Goal: Transaction & Acquisition: Purchase product/service

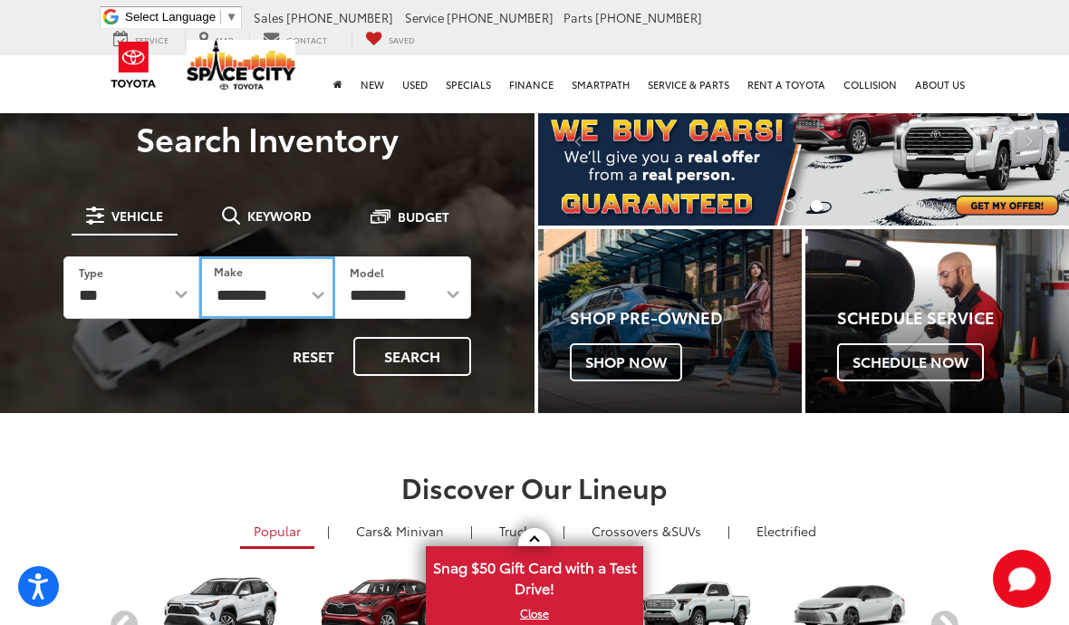
click at [266, 299] on select "**********" at bounding box center [267, 287] width 136 height 63
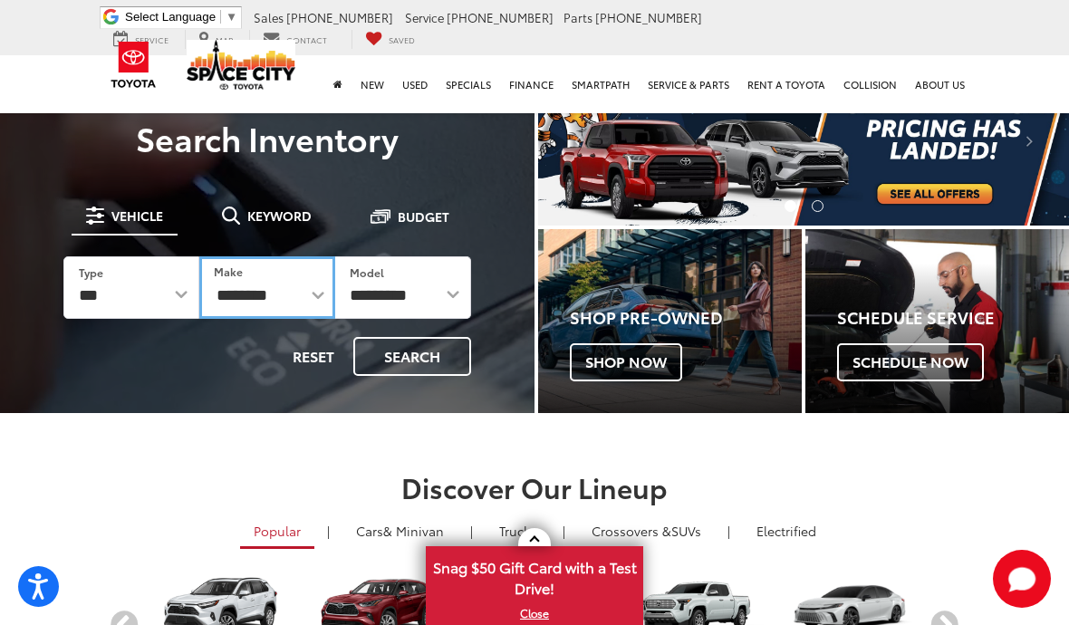
select select "******"
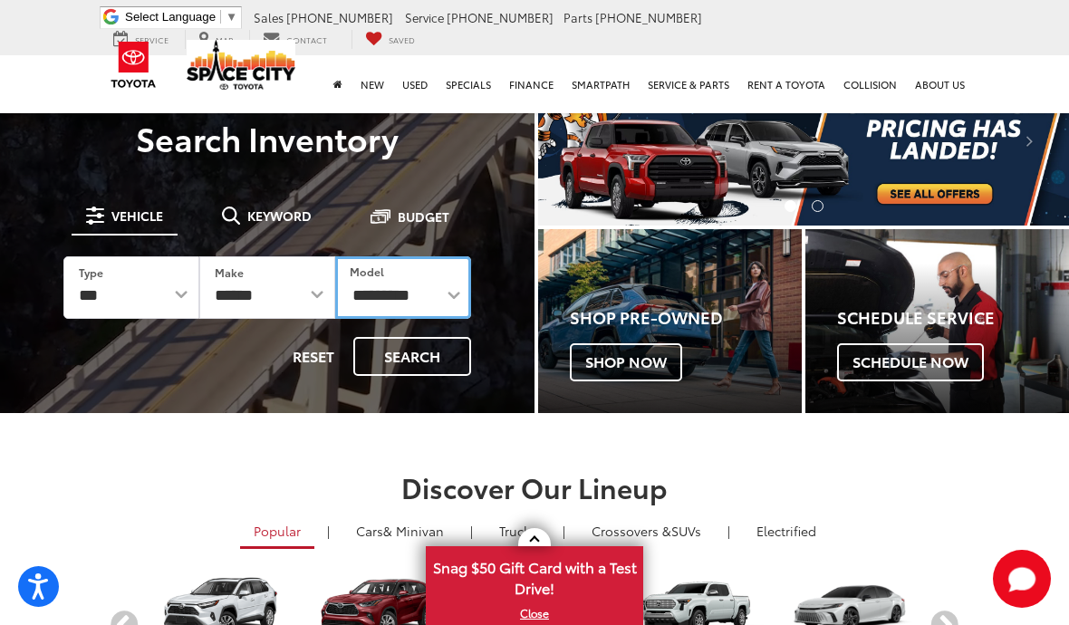
click at [402, 289] on select "**********" at bounding box center [403, 287] width 136 height 63
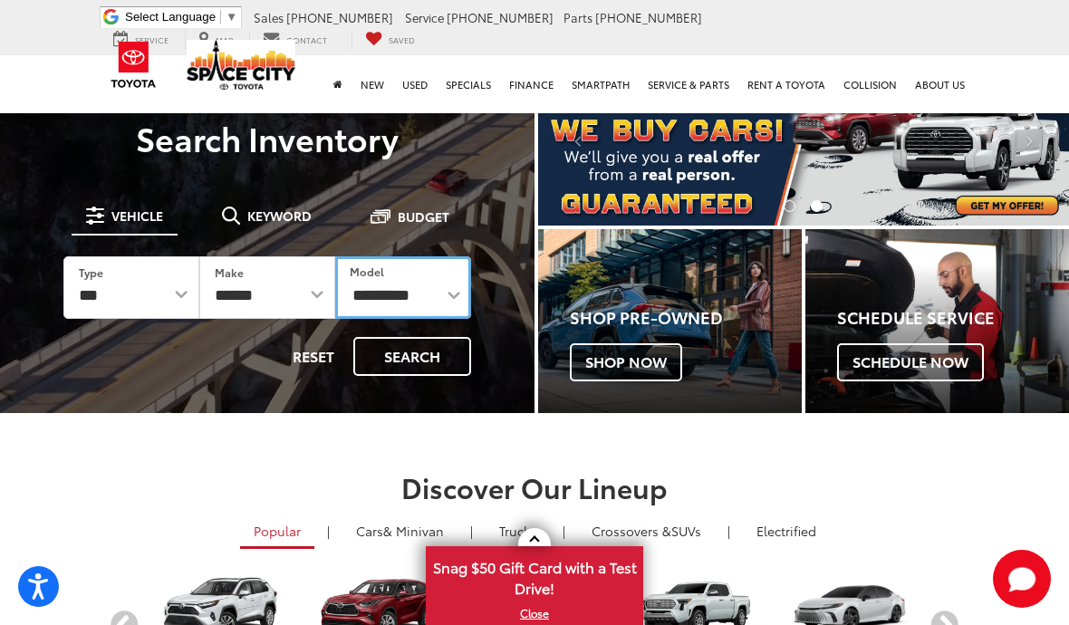
select select "*****"
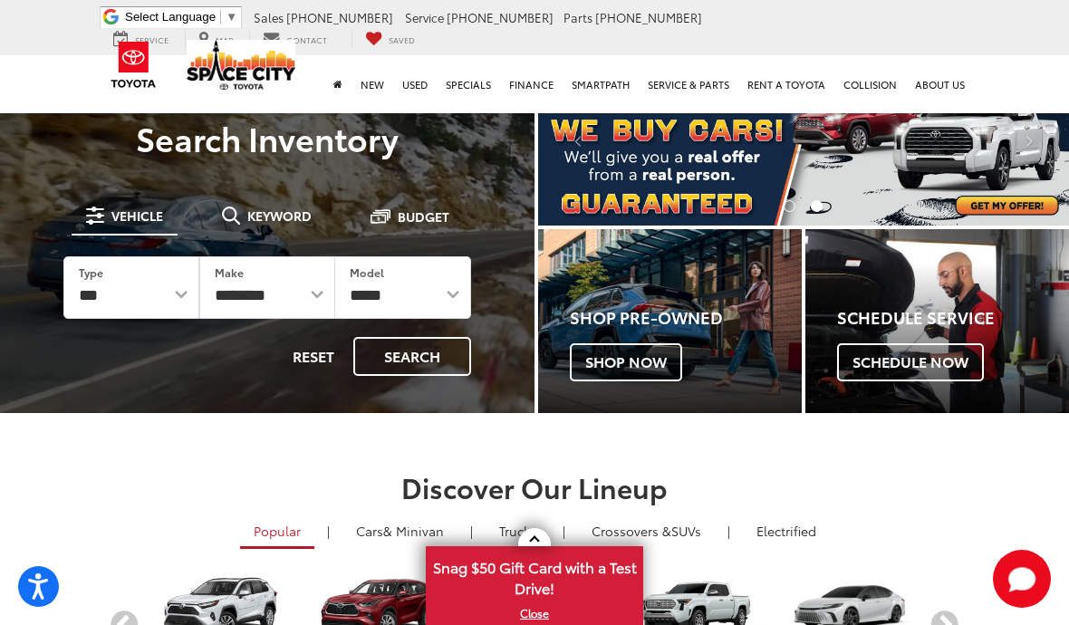
click at [420, 362] on button "Search" at bounding box center [412, 356] width 118 height 39
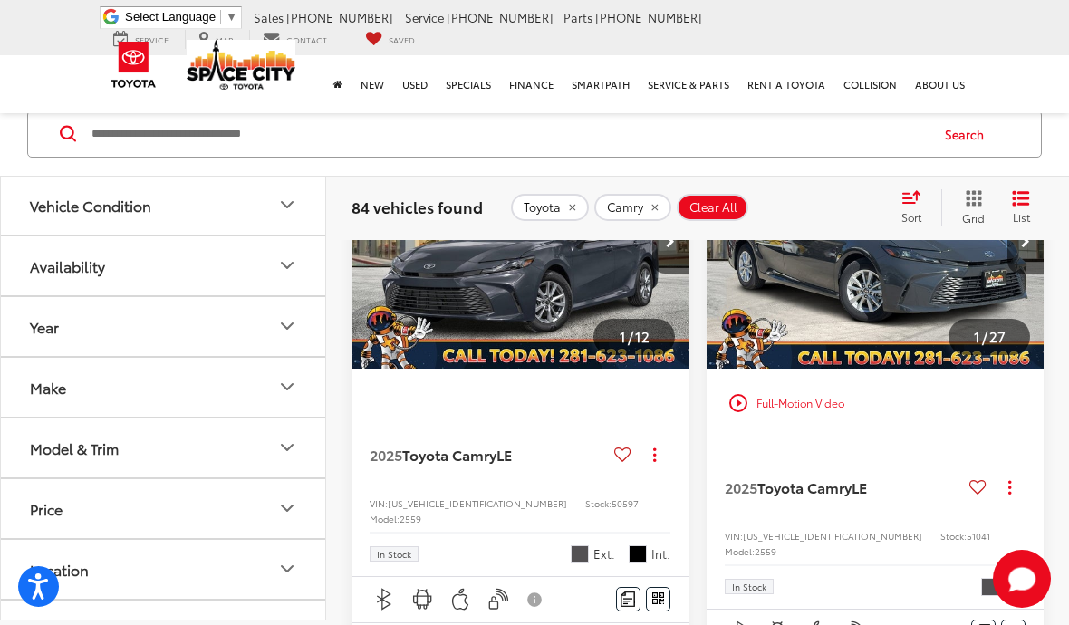
scroll to position [371, 0]
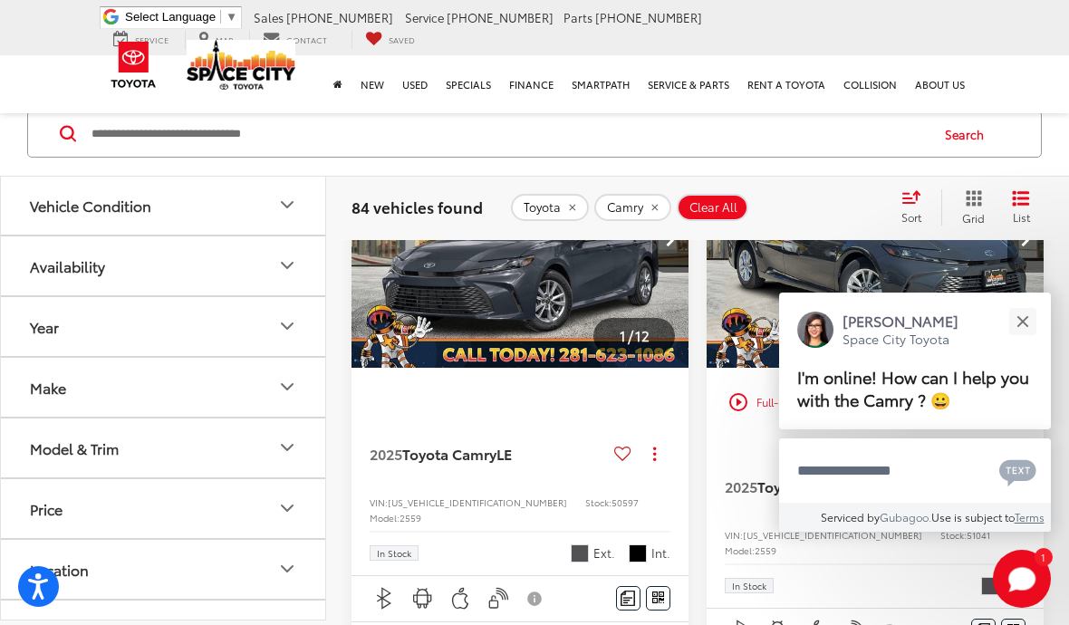
click at [1037, 341] on button "Close" at bounding box center [1022, 321] width 39 height 39
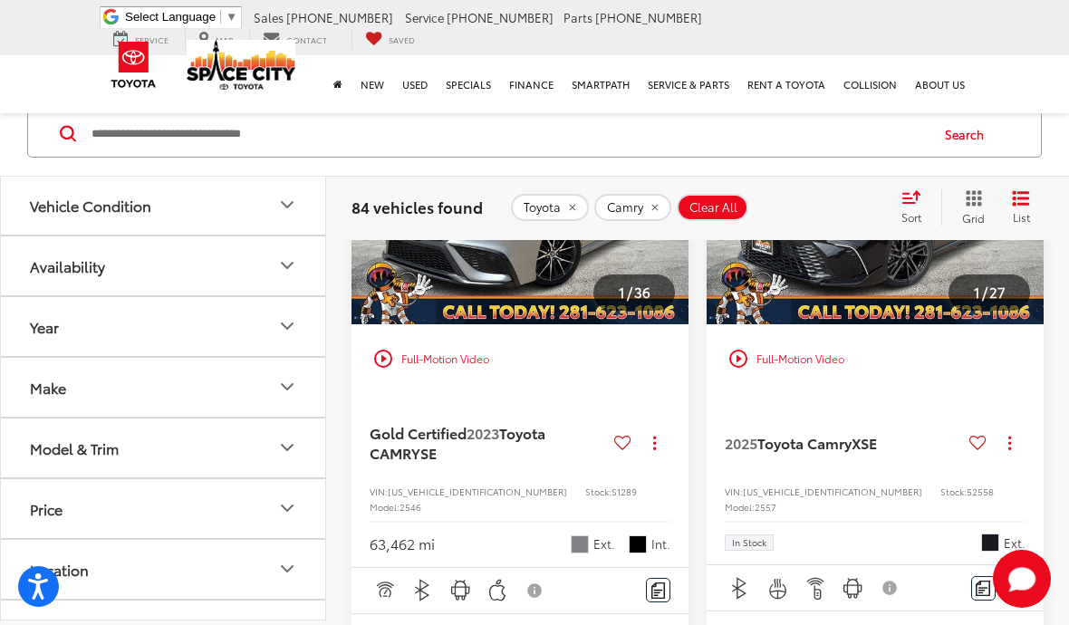
scroll to position [2578, 0]
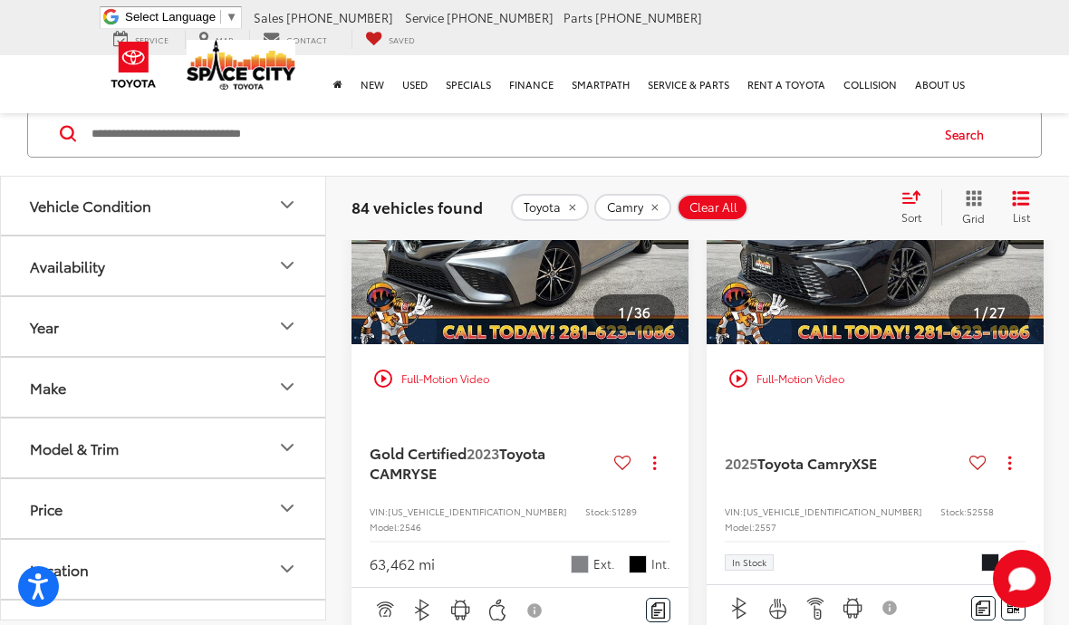
click at [934, 335] on img "2025 Toyota Camry XSE 0" at bounding box center [876, 219] width 340 height 255
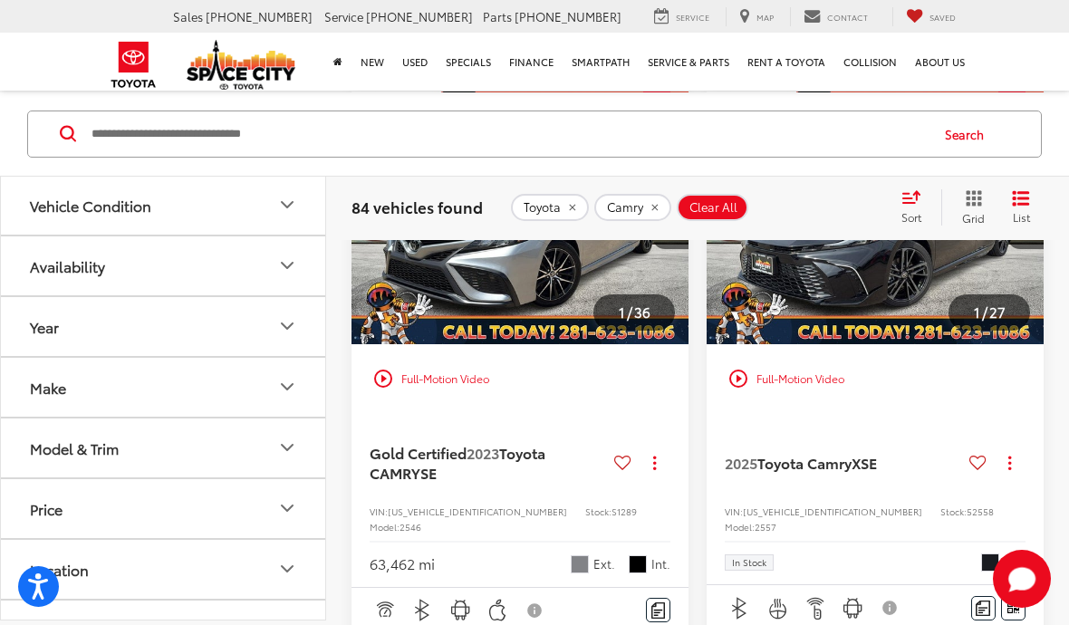
scroll to position [0, 0]
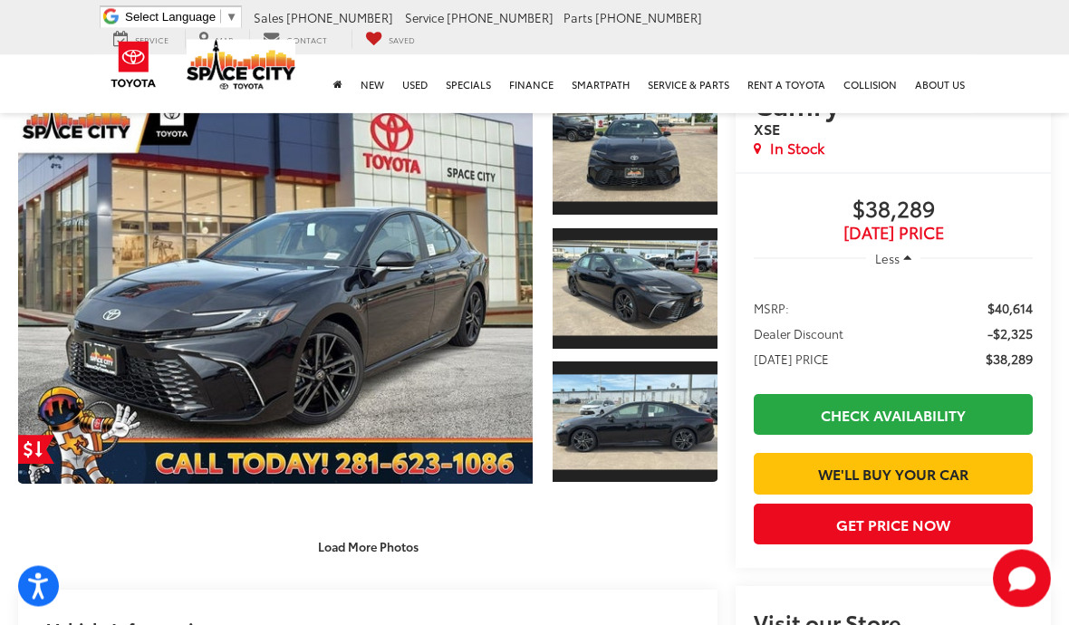
scroll to position [214, 0]
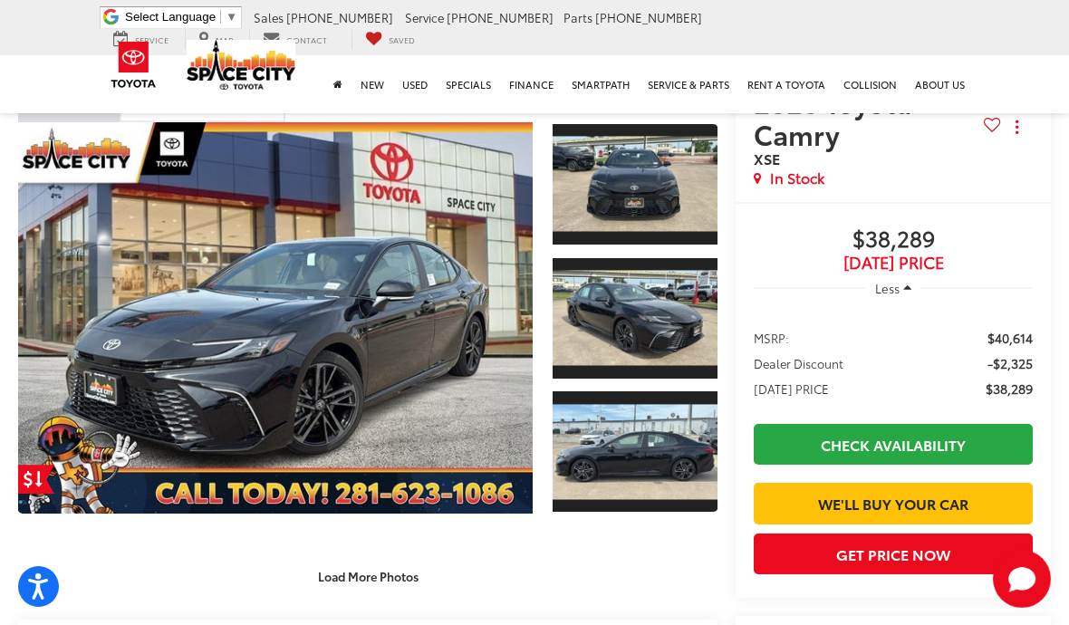
click at [390, 337] on link "Expand Photo 0" at bounding box center [275, 317] width 515 height 391
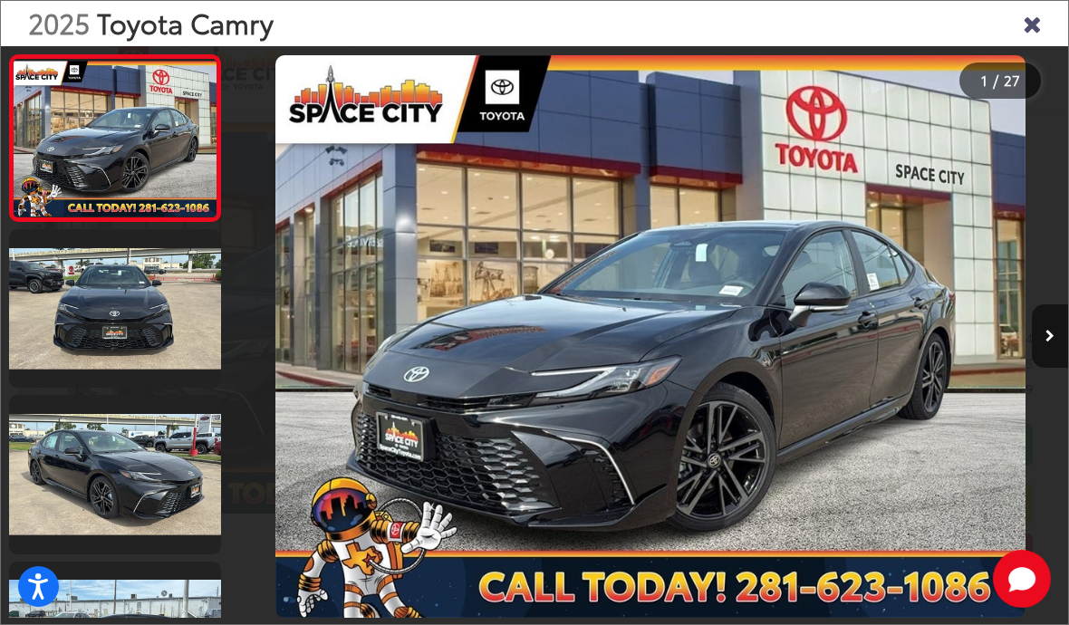
click at [1046, 367] on button "Next image" at bounding box center [1050, 335] width 36 height 63
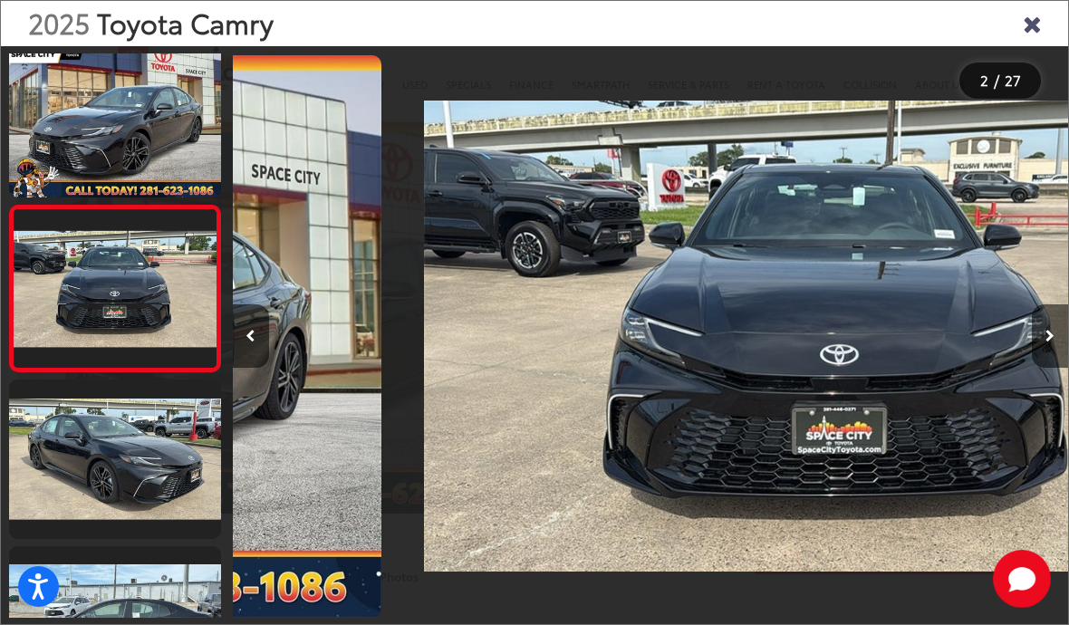
scroll to position [0, 816]
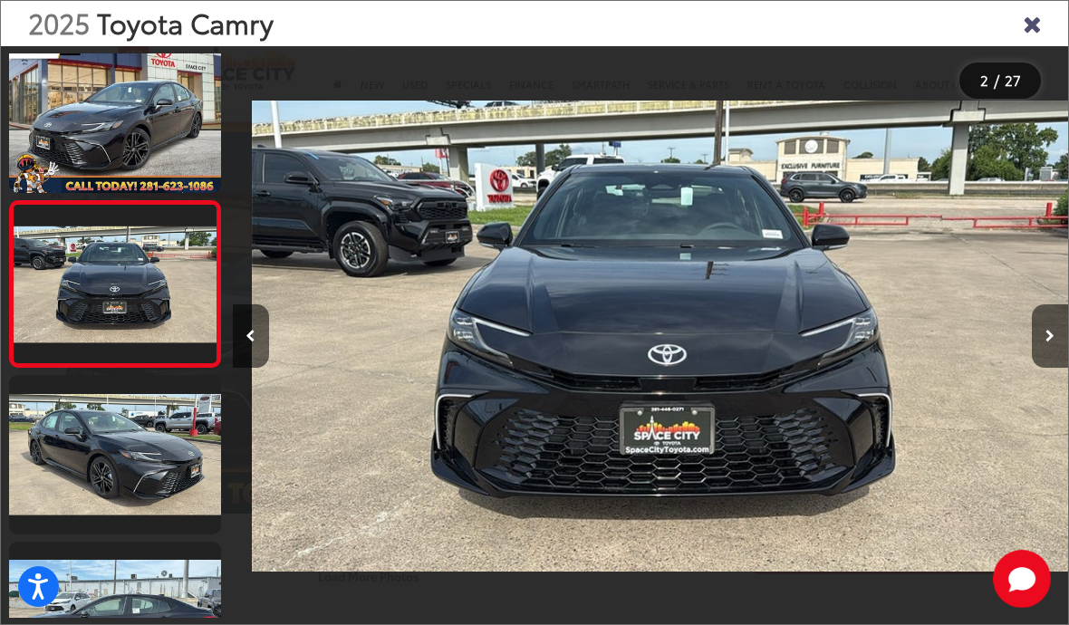
click at [1048, 343] on icon "Next image" at bounding box center [1050, 336] width 9 height 13
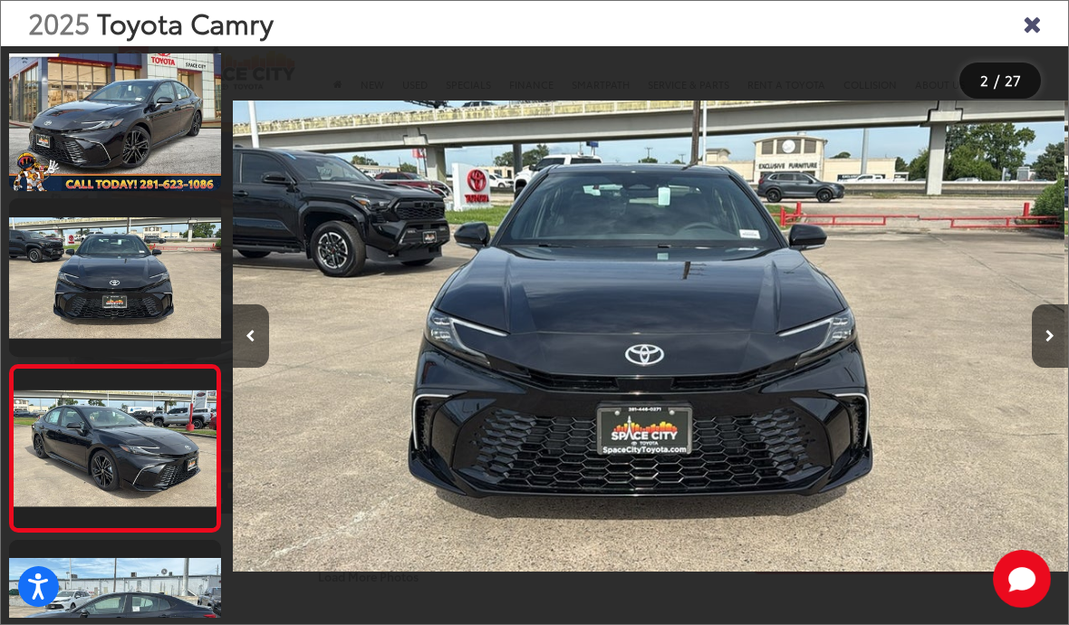
scroll to position [83, 0]
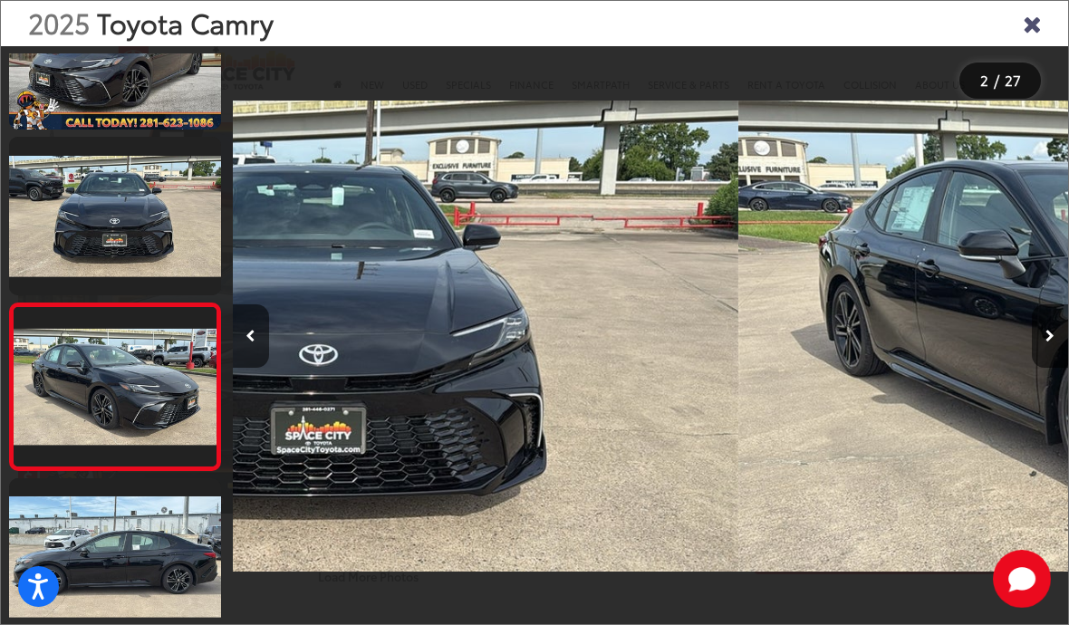
click at [1049, 364] on button "Next image" at bounding box center [1050, 335] width 36 height 63
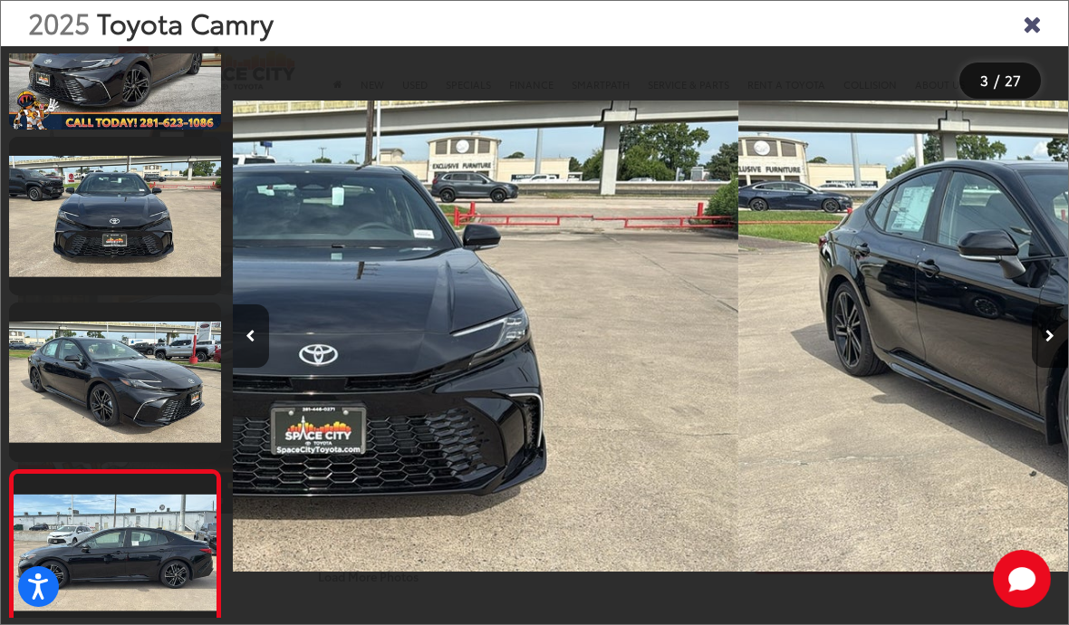
scroll to position [0, 2017]
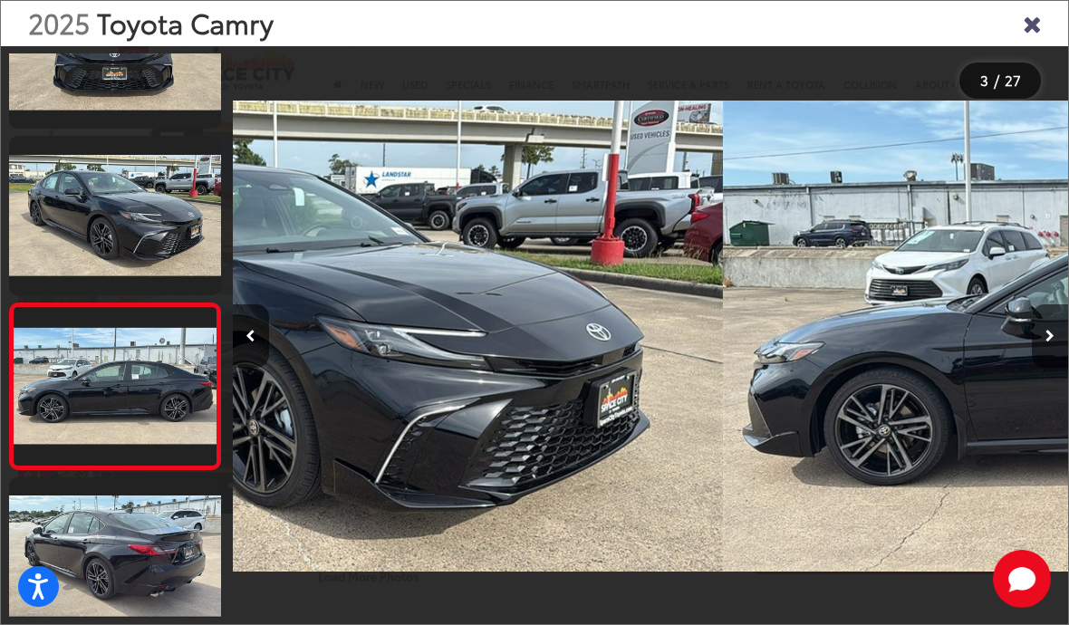
click at [1045, 366] on button "Next image" at bounding box center [1050, 335] width 36 height 63
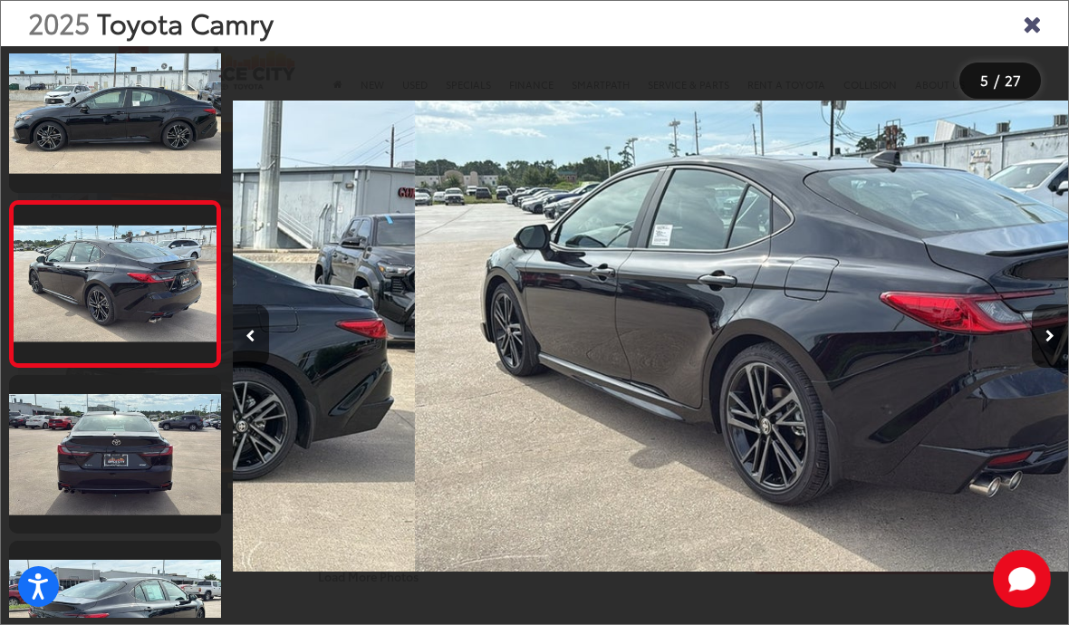
scroll to position [0, 3345]
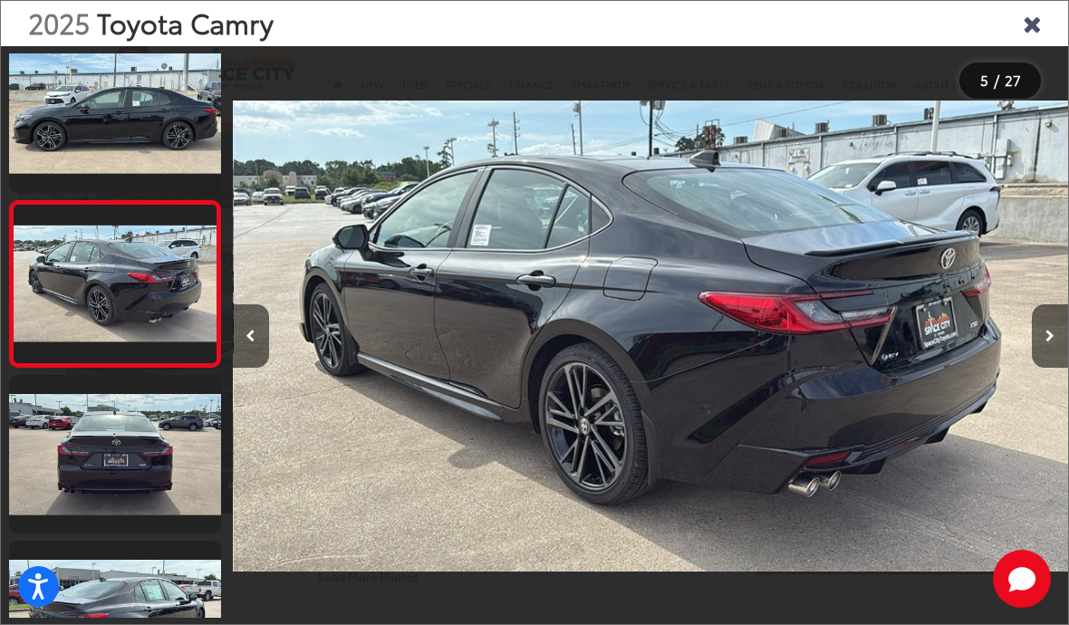
click at [1047, 366] on button "Next image" at bounding box center [1050, 335] width 36 height 63
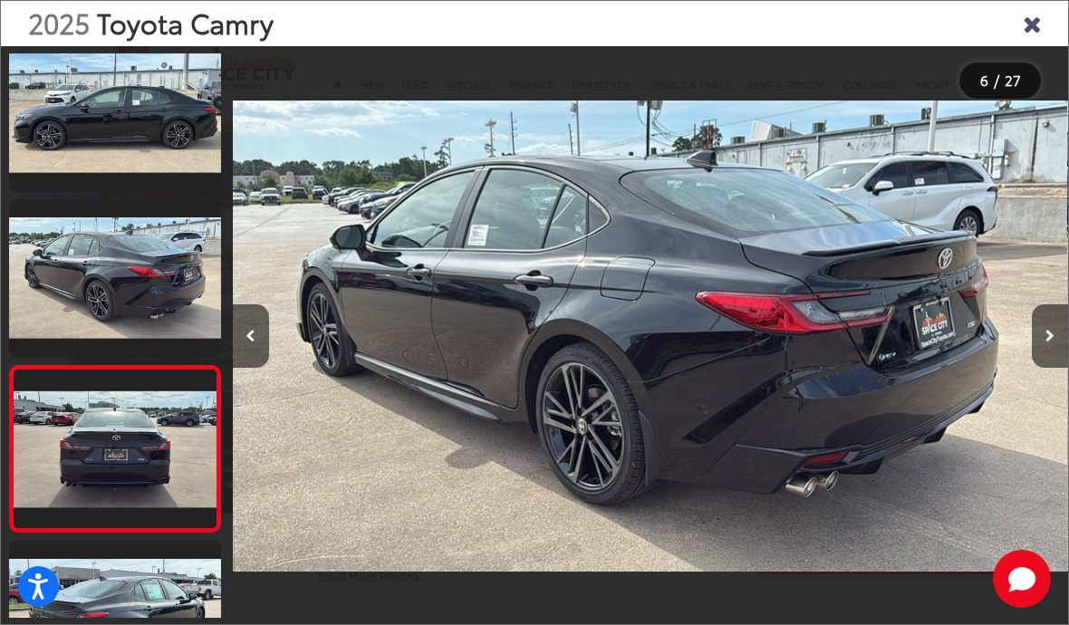
scroll to position [0, 3993]
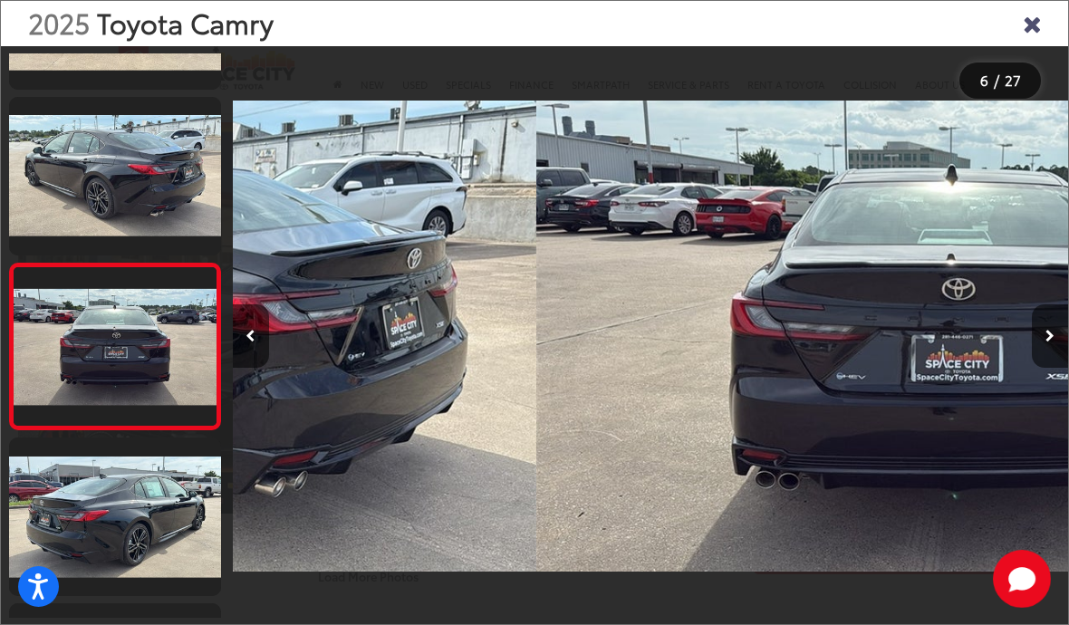
click at [1048, 343] on icon "Next image" at bounding box center [1050, 336] width 9 height 13
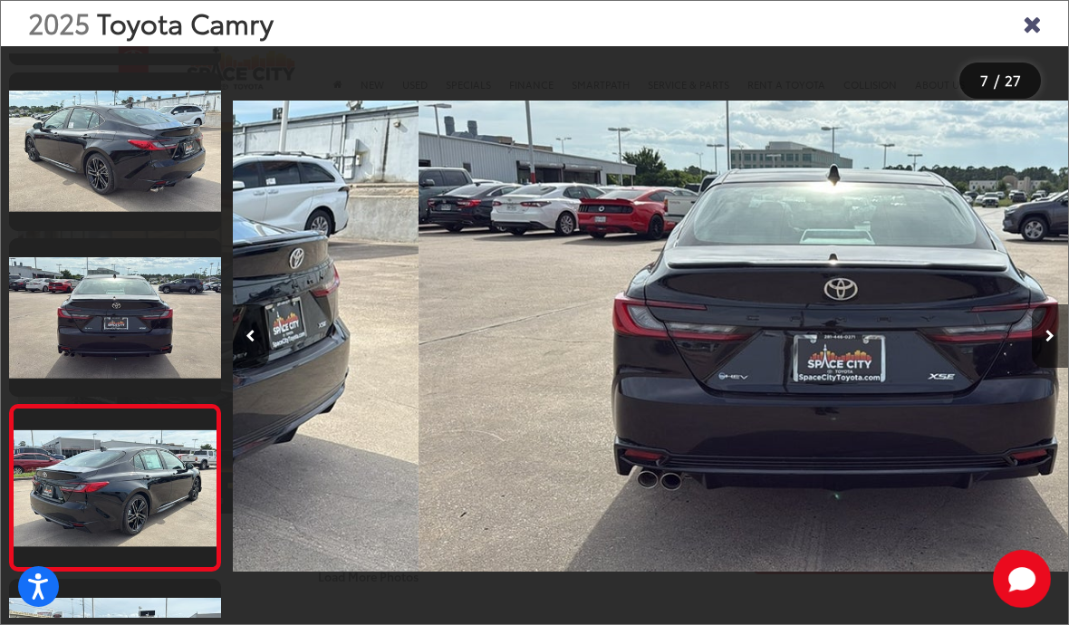
scroll to position [821, 0]
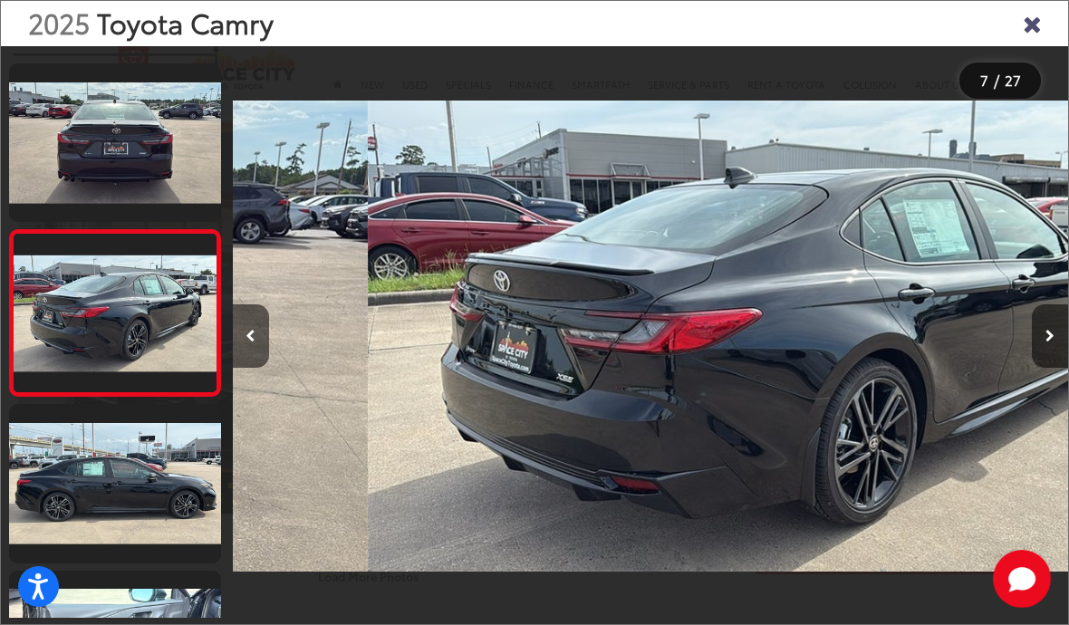
click at [1040, 368] on button "Next image" at bounding box center [1050, 335] width 36 height 63
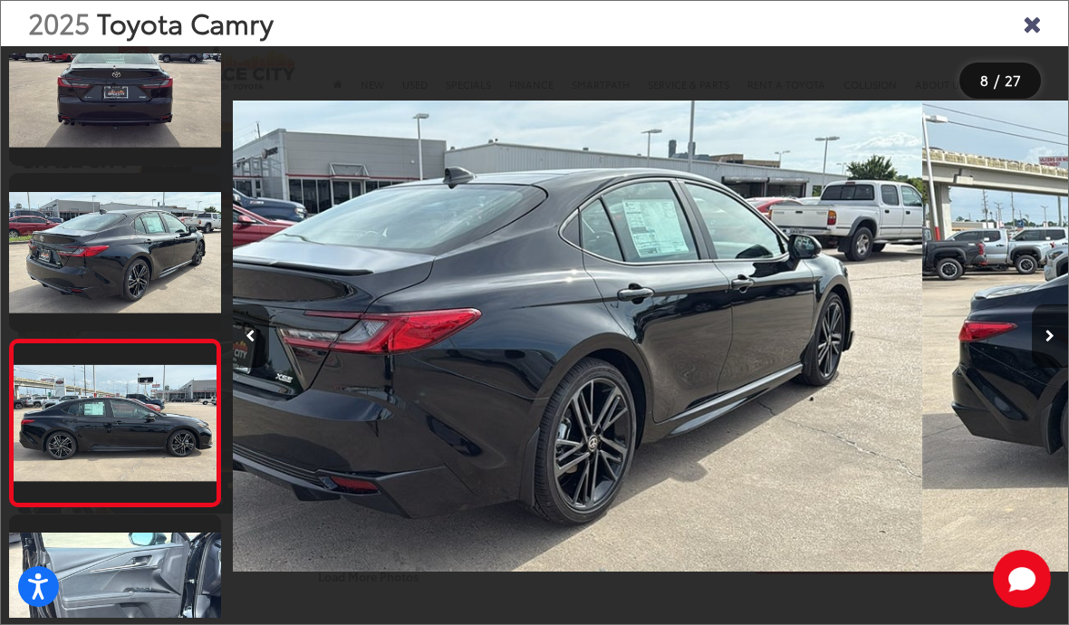
scroll to position [0, 5638]
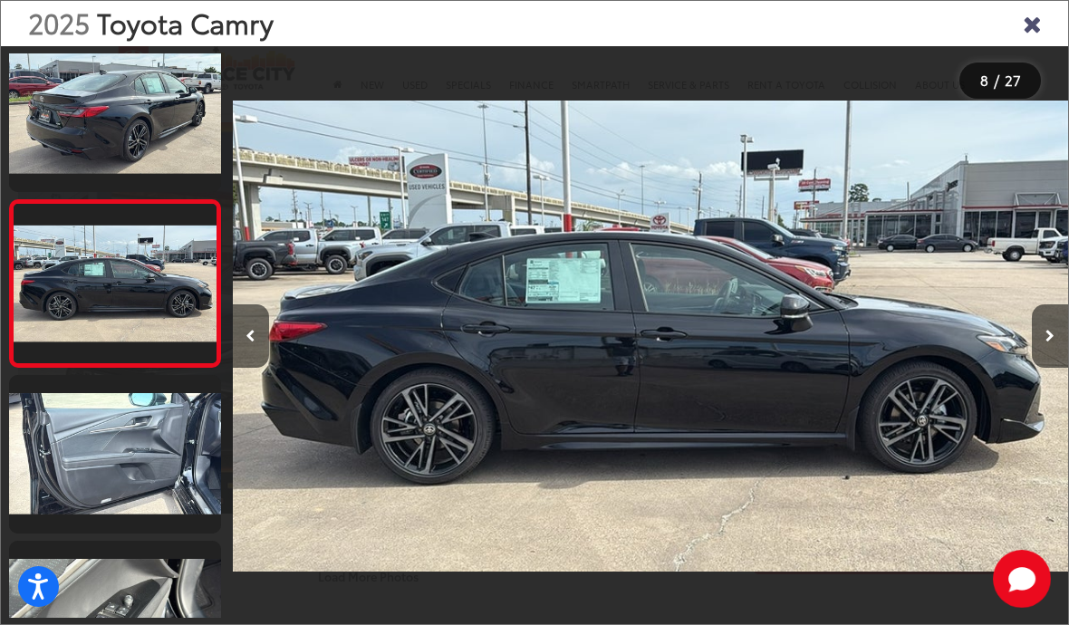
click at [1048, 364] on button "Next image" at bounding box center [1050, 335] width 36 height 63
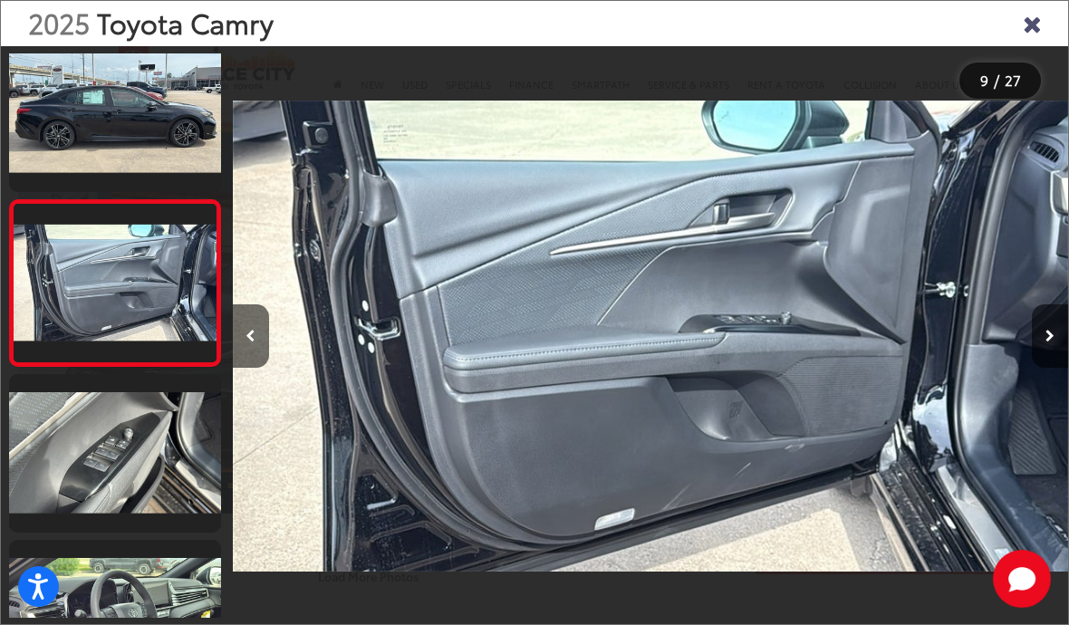
click at [1047, 343] on icon "Next image" at bounding box center [1050, 336] width 9 height 13
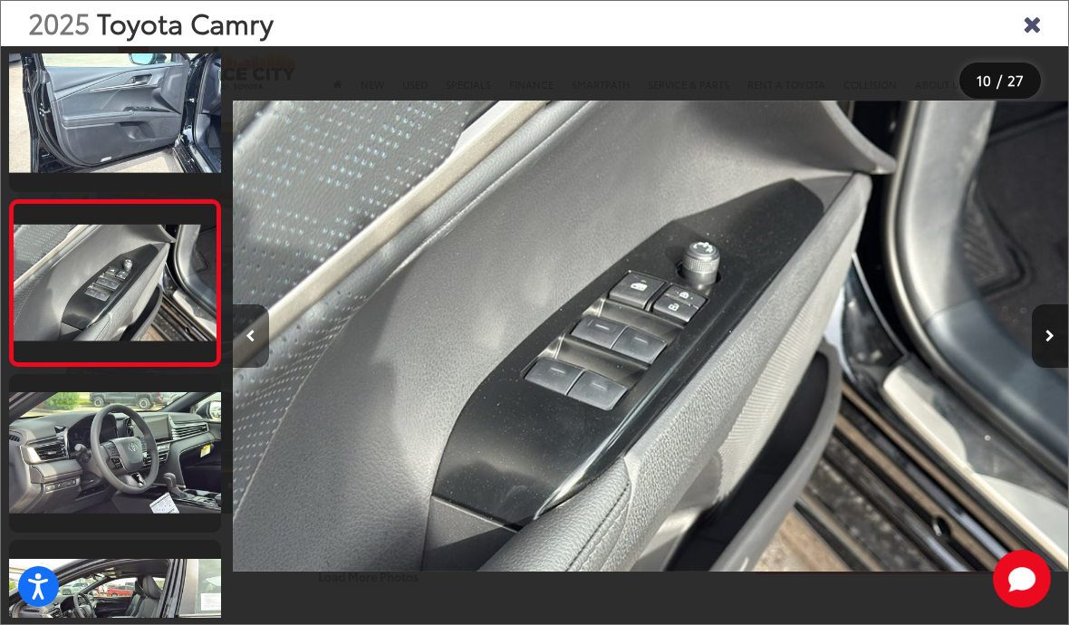
click at [1050, 343] on icon "Next image" at bounding box center [1050, 336] width 9 height 13
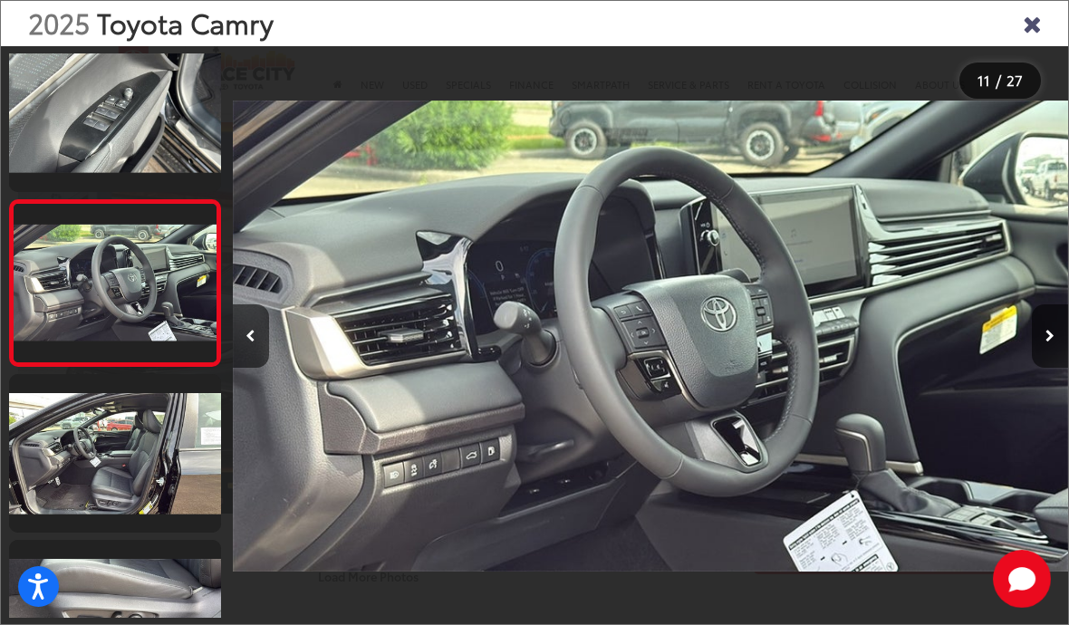
click at [1047, 343] on icon "Next image" at bounding box center [1050, 336] width 9 height 13
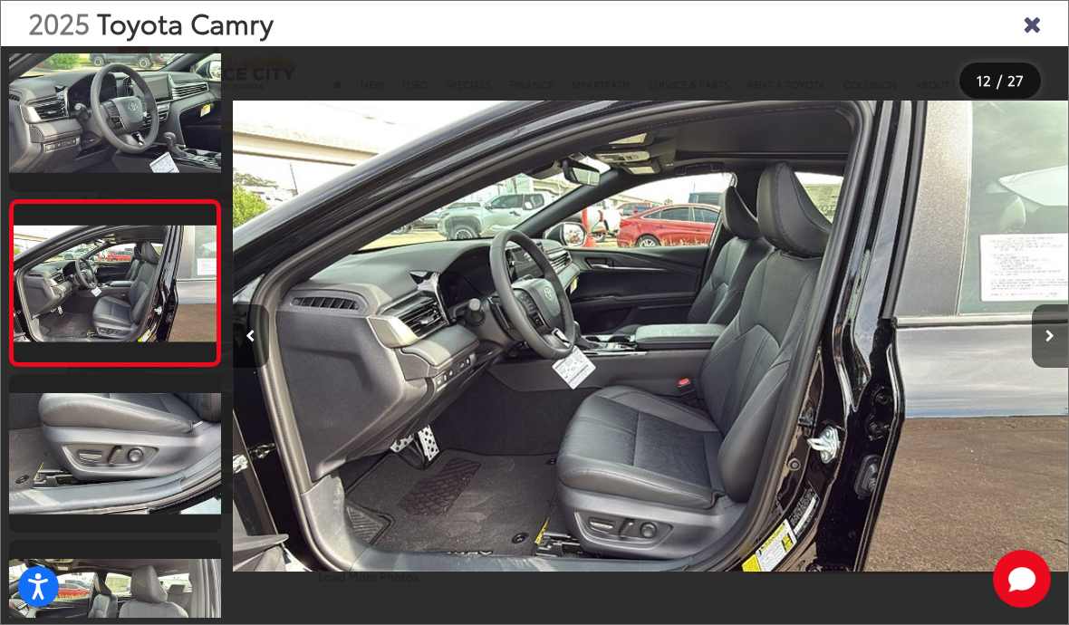
click at [1049, 343] on icon "Next image" at bounding box center [1050, 336] width 9 height 13
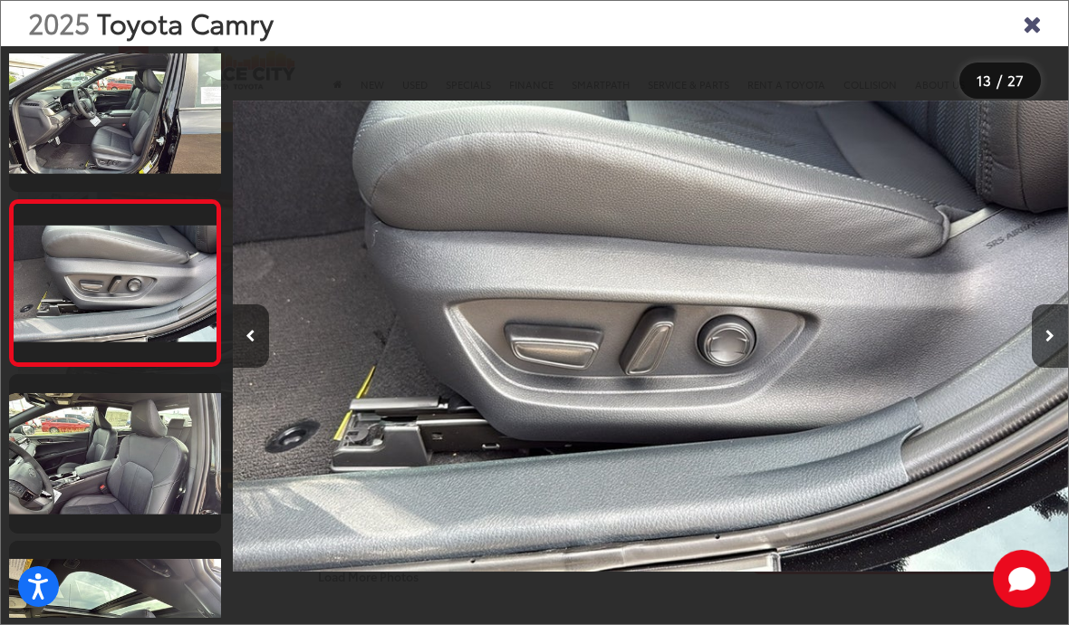
click at [1050, 343] on icon "Next image" at bounding box center [1050, 336] width 9 height 13
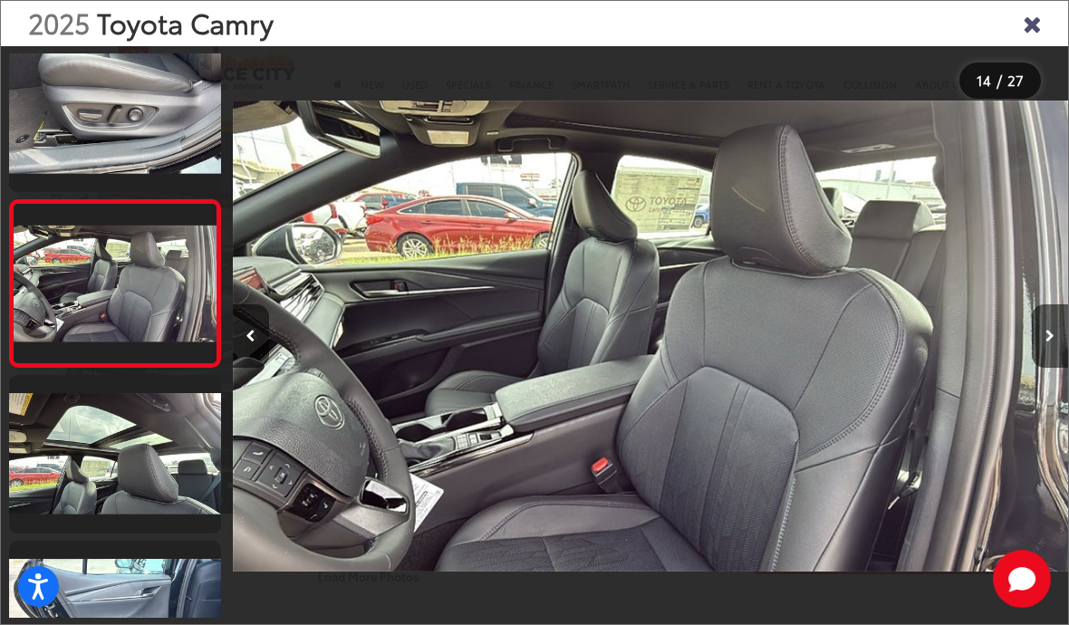
click at [1048, 343] on icon "Next image" at bounding box center [1050, 336] width 9 height 13
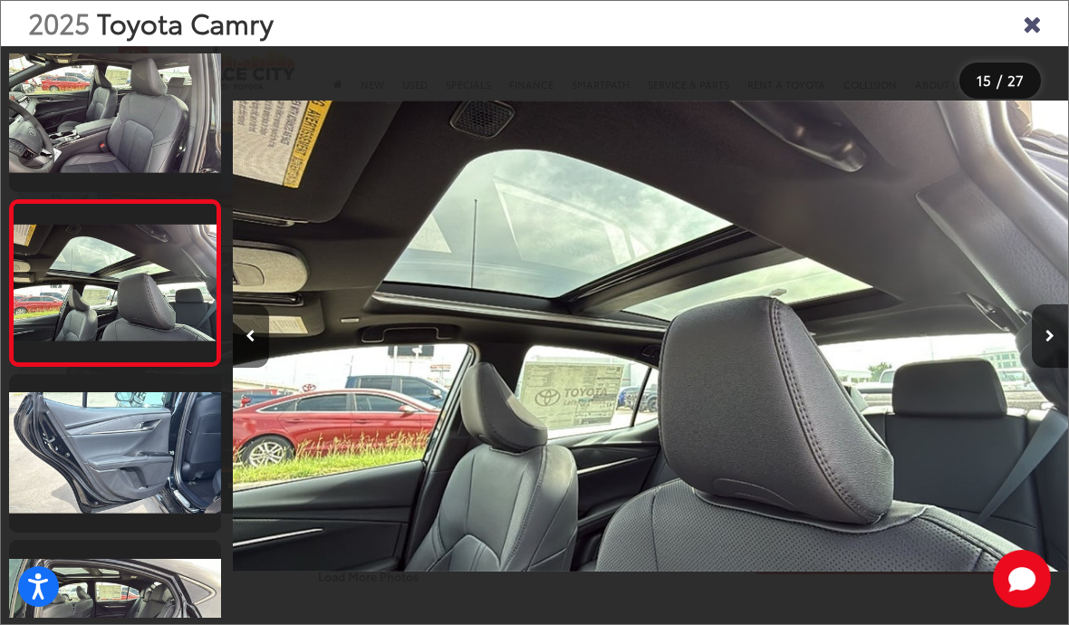
click at [1047, 343] on icon "Next image" at bounding box center [1050, 336] width 9 height 13
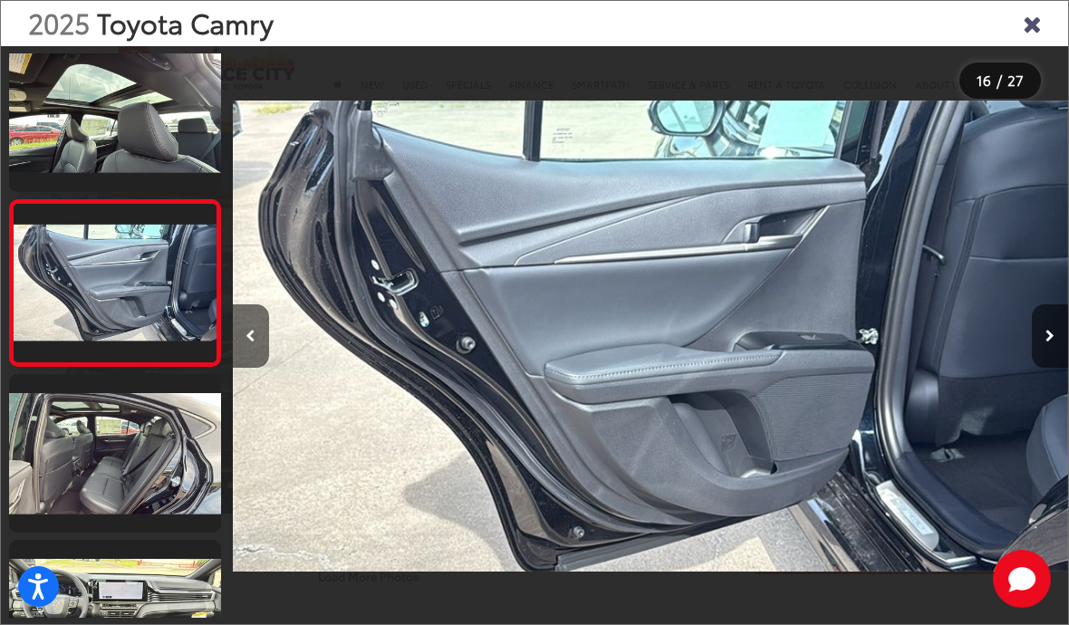
click at [1067, 348] on button "Next image" at bounding box center [1050, 335] width 36 height 63
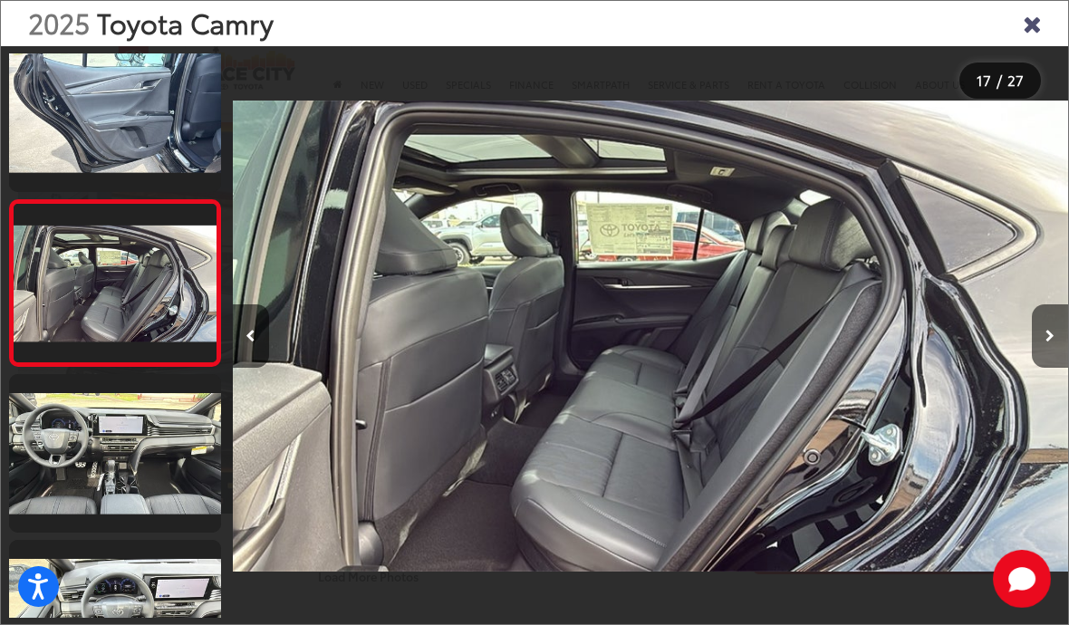
click at [1028, 25] on icon "Close gallery" at bounding box center [1032, 23] width 18 height 24
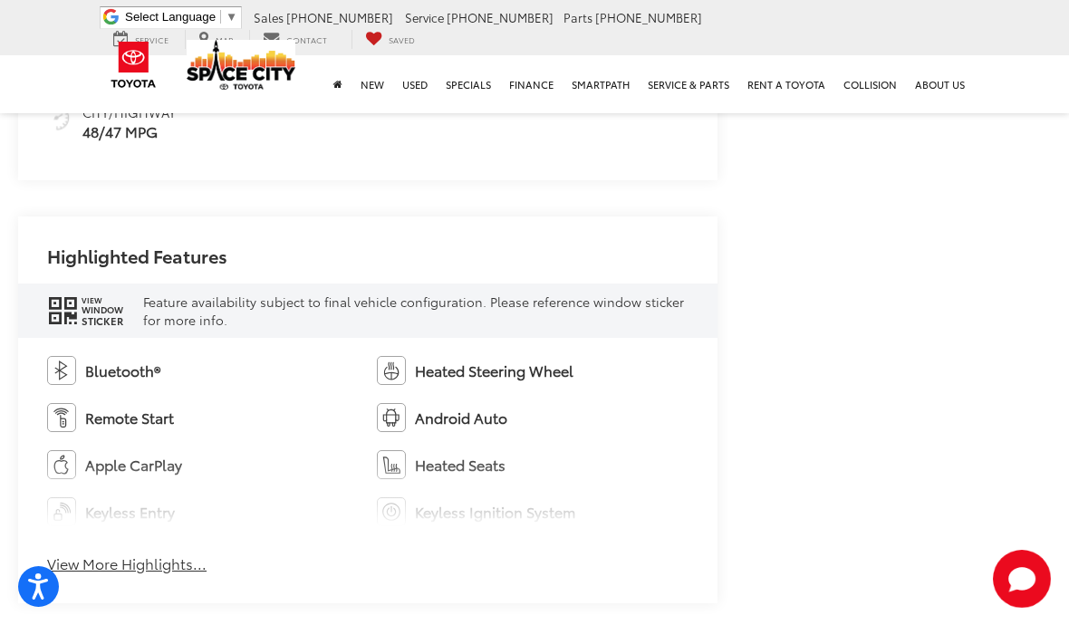
click at [109, 574] on button "View More Highlights..." at bounding box center [126, 564] width 159 height 21
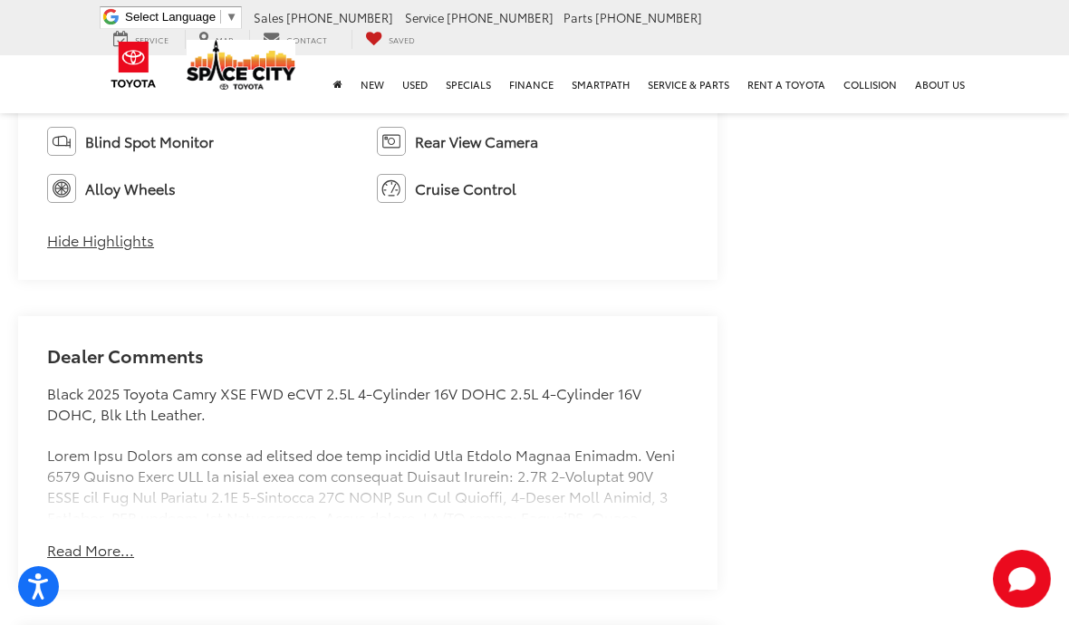
click at [69, 561] on button "Read More..." at bounding box center [90, 550] width 87 height 21
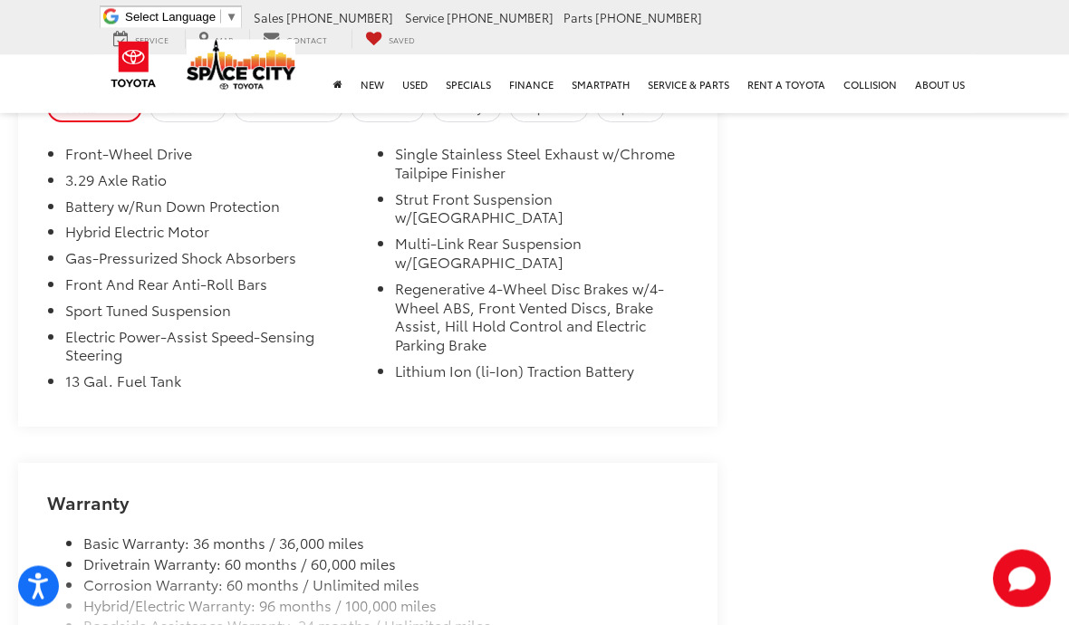
scroll to position [2998, 0]
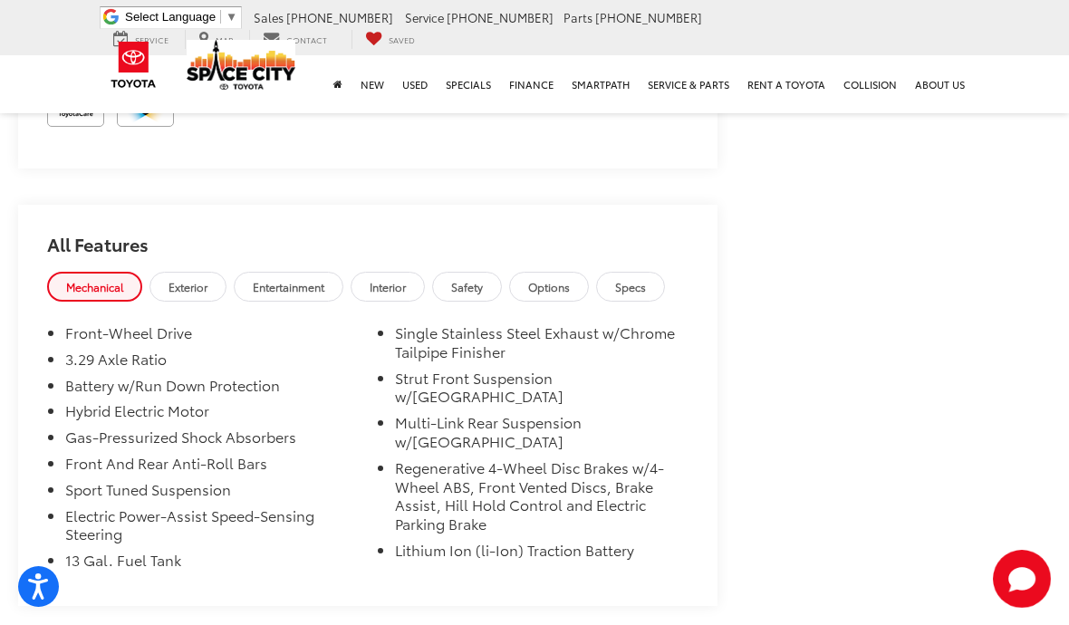
scroll to position [2817, 0]
click at [292, 280] on span "Entertainment" at bounding box center [289, 287] width 72 height 15
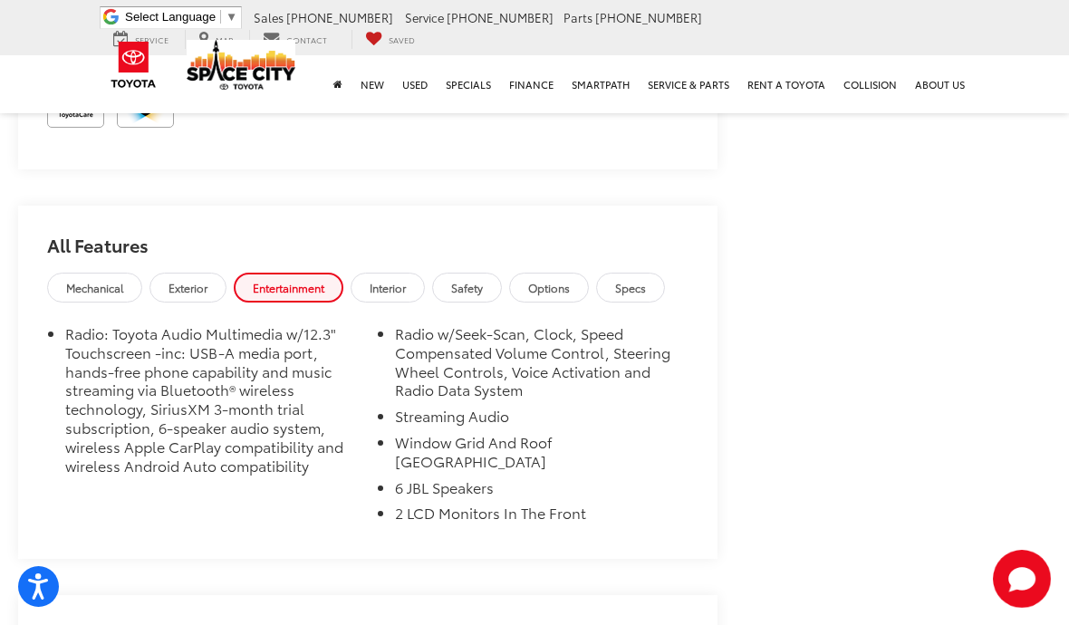
click at [412, 273] on link "Interior" at bounding box center [388, 288] width 74 height 30
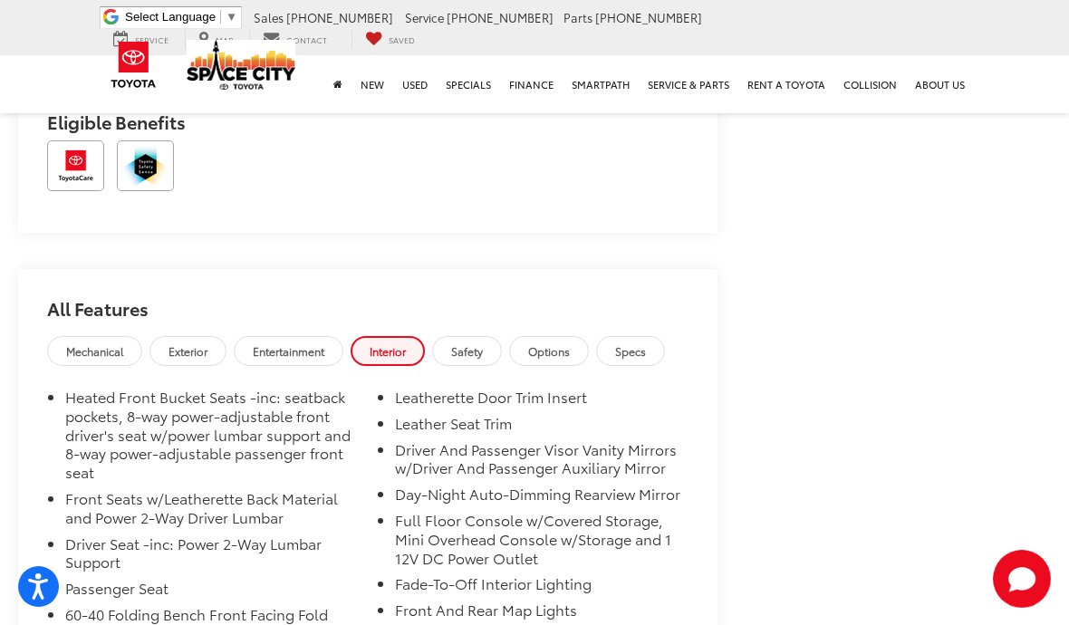
scroll to position [2749, 0]
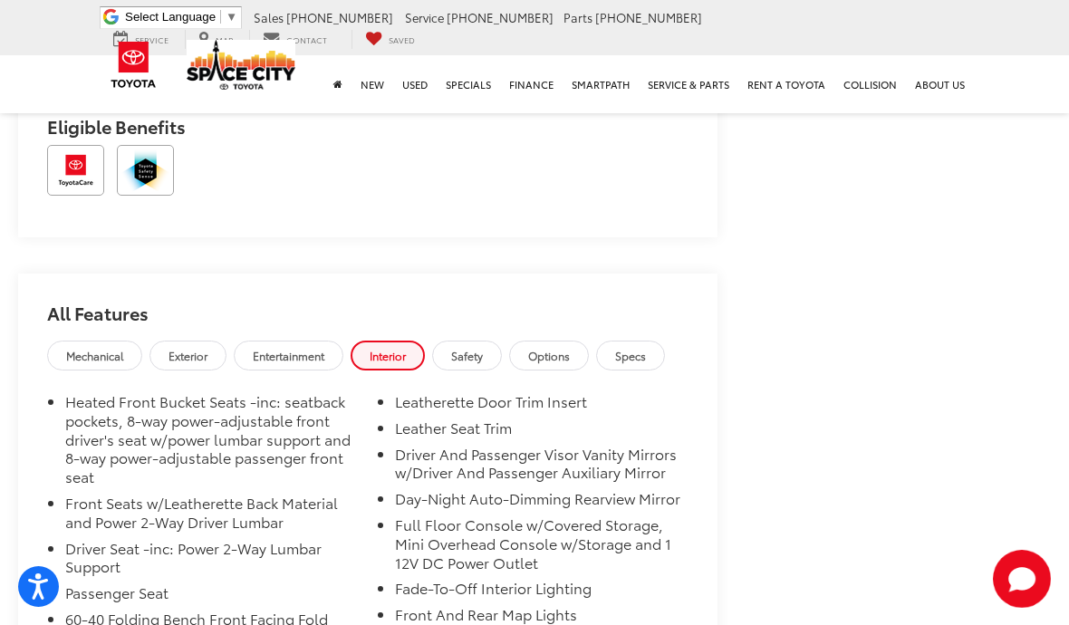
click at [583, 341] on link "Options" at bounding box center [549, 356] width 80 height 30
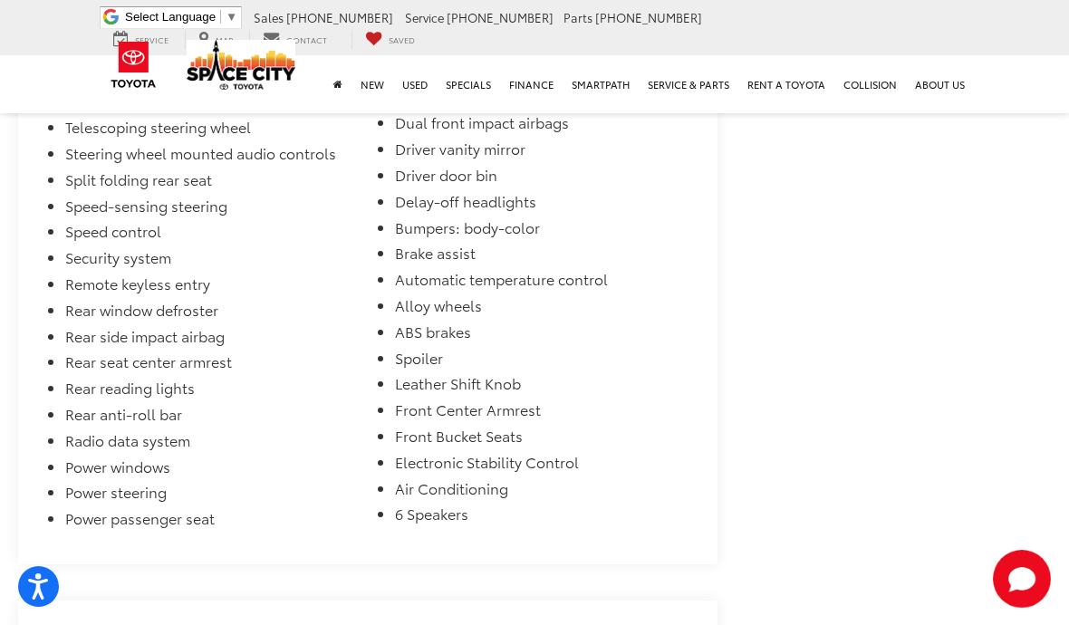
scroll to position [3615, 0]
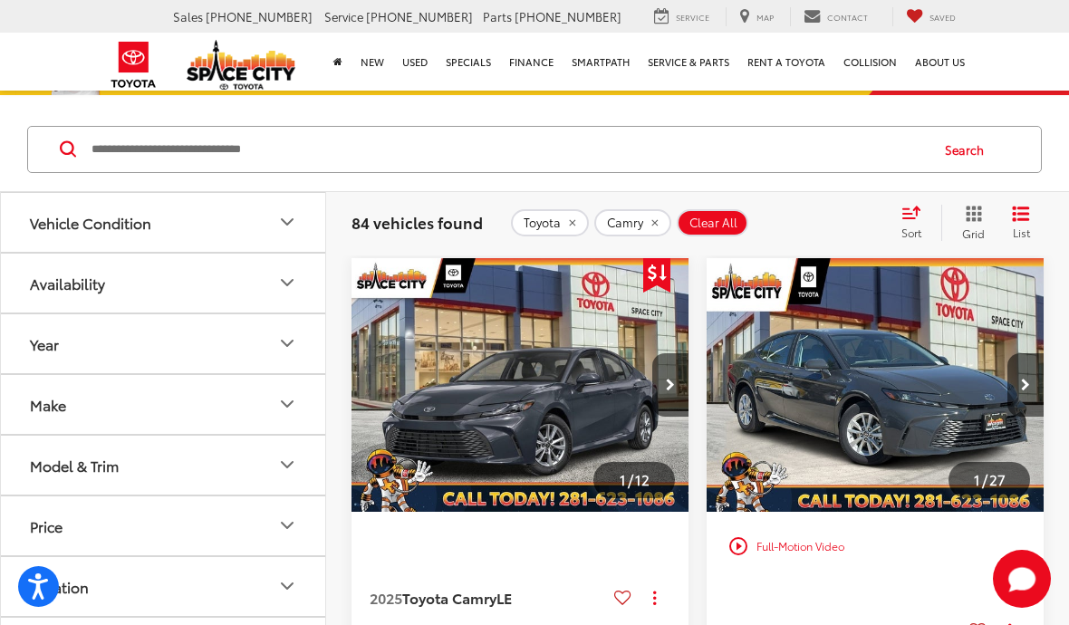
scroll to position [226, 0]
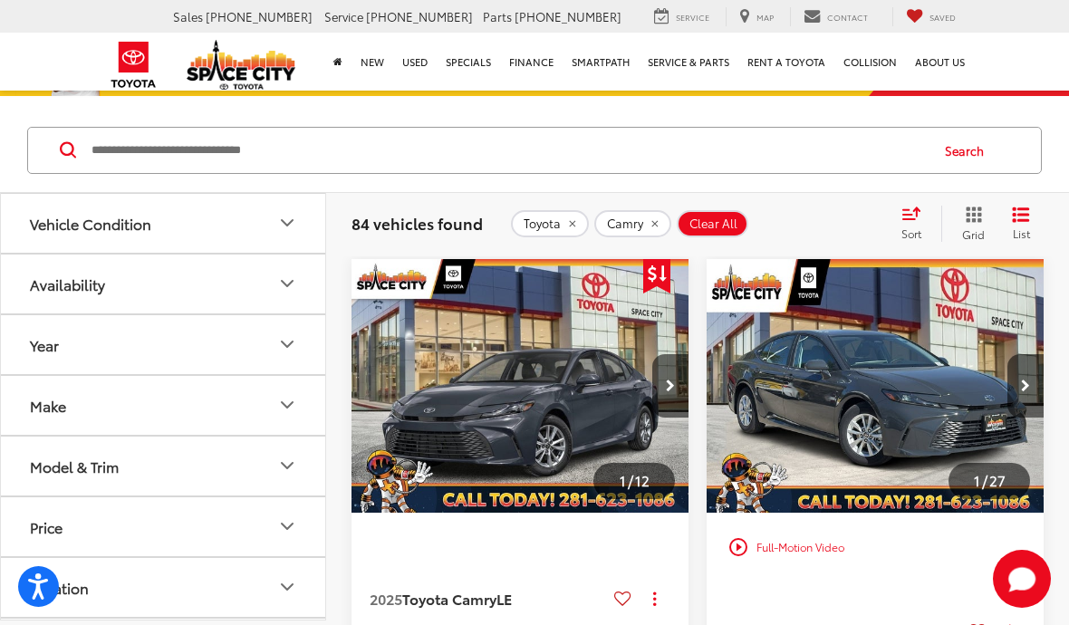
click at [290, 467] on icon "Model & Trim" at bounding box center [287, 465] width 11 height 5
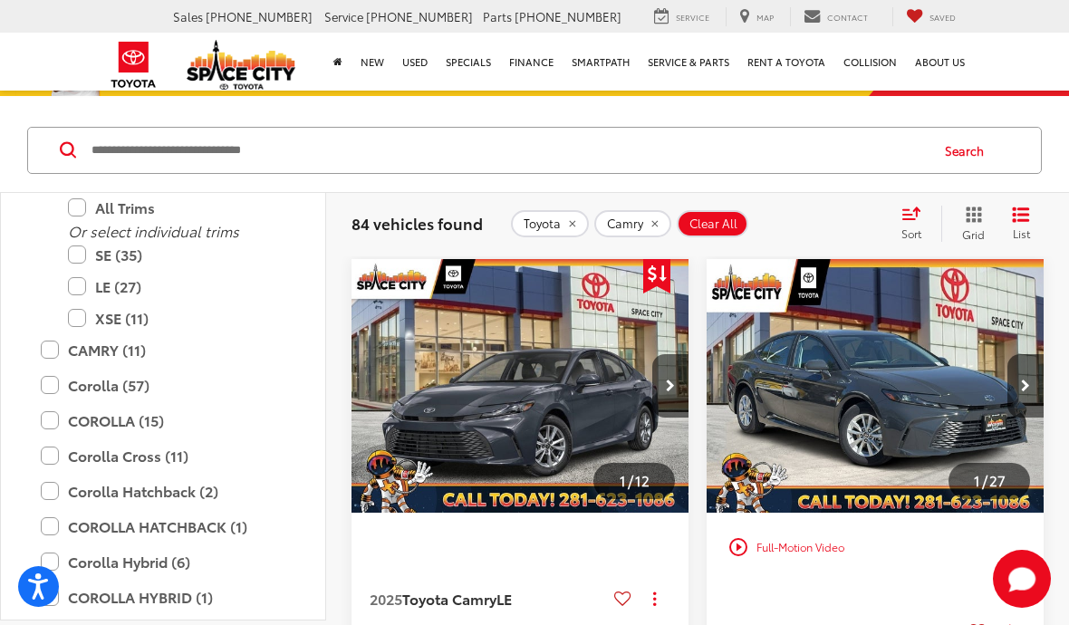
scroll to position [519, 0]
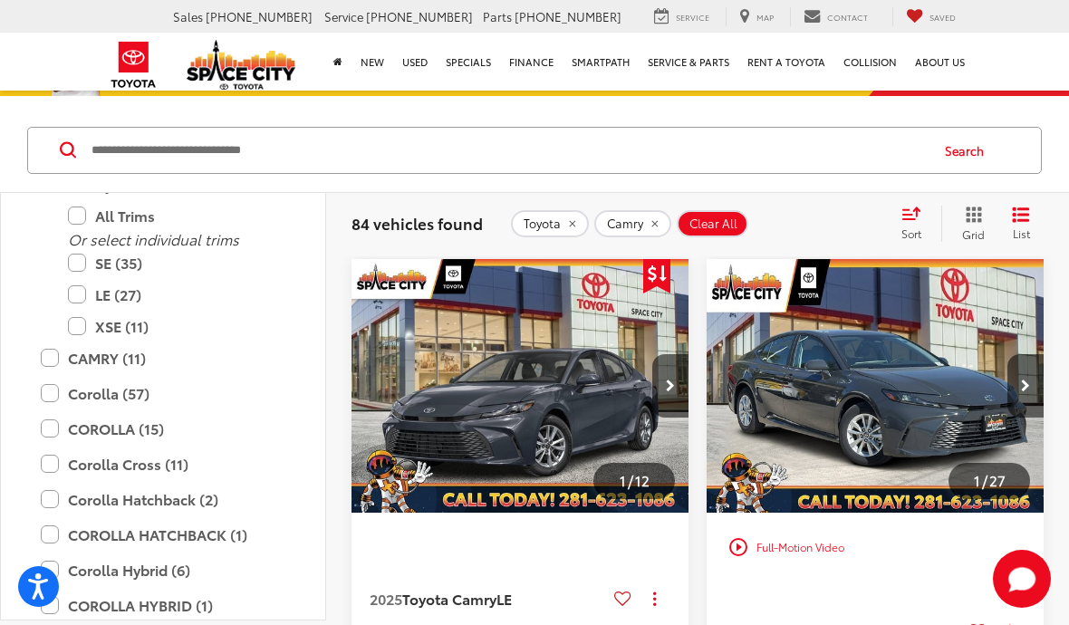
click at [140, 332] on label "XSE (11)" at bounding box center [176, 327] width 217 height 32
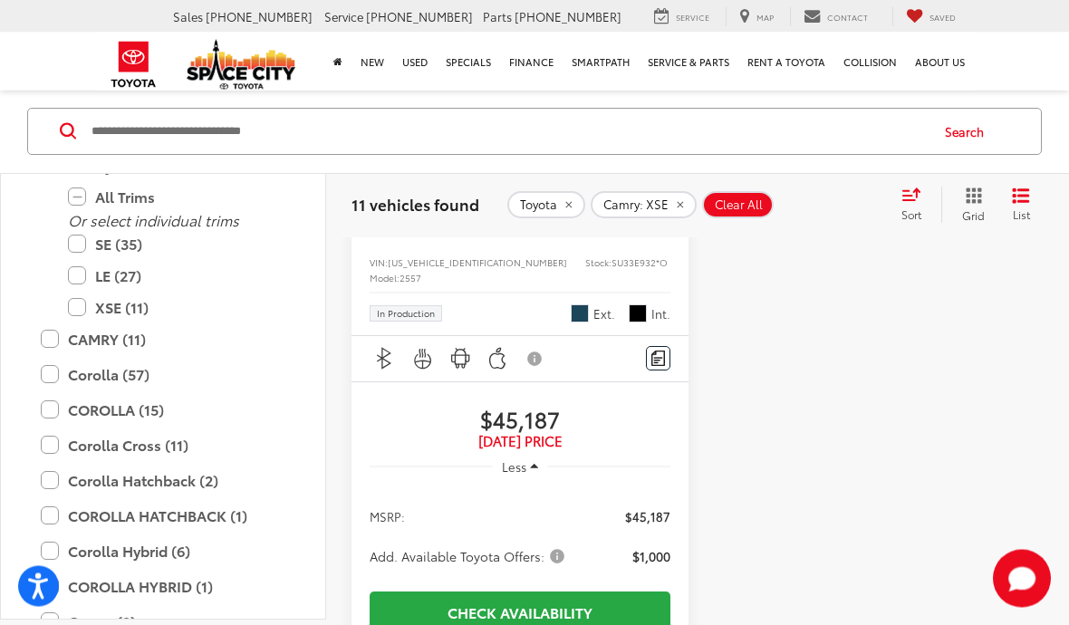
scroll to position [6267, 0]
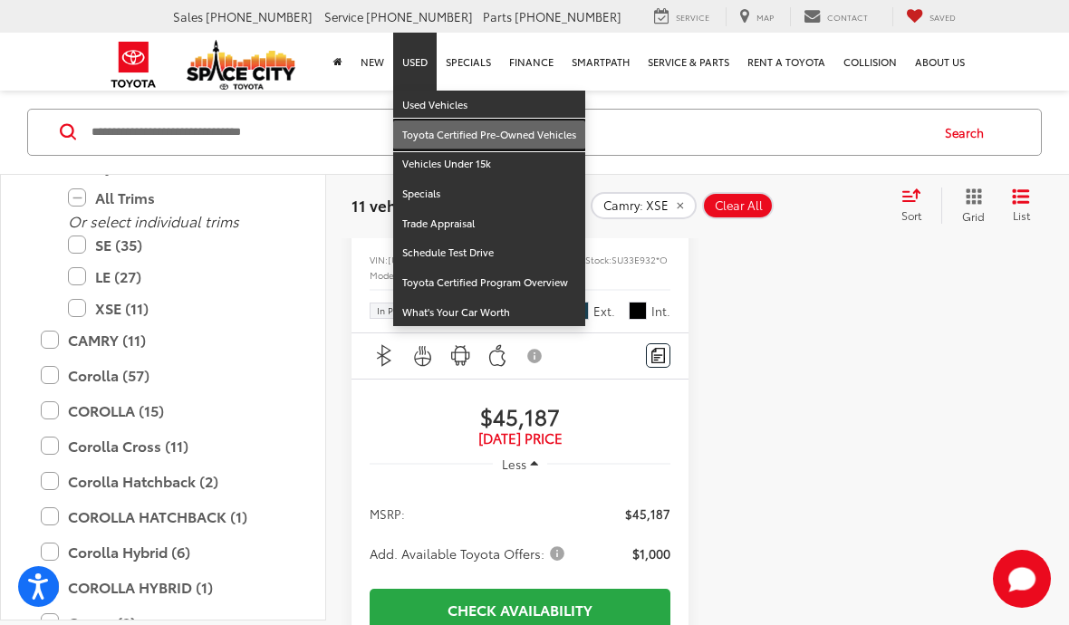
click at [431, 129] on link "Toyota Certified Pre-Owned Vehicles" at bounding box center [489, 136] width 192 height 30
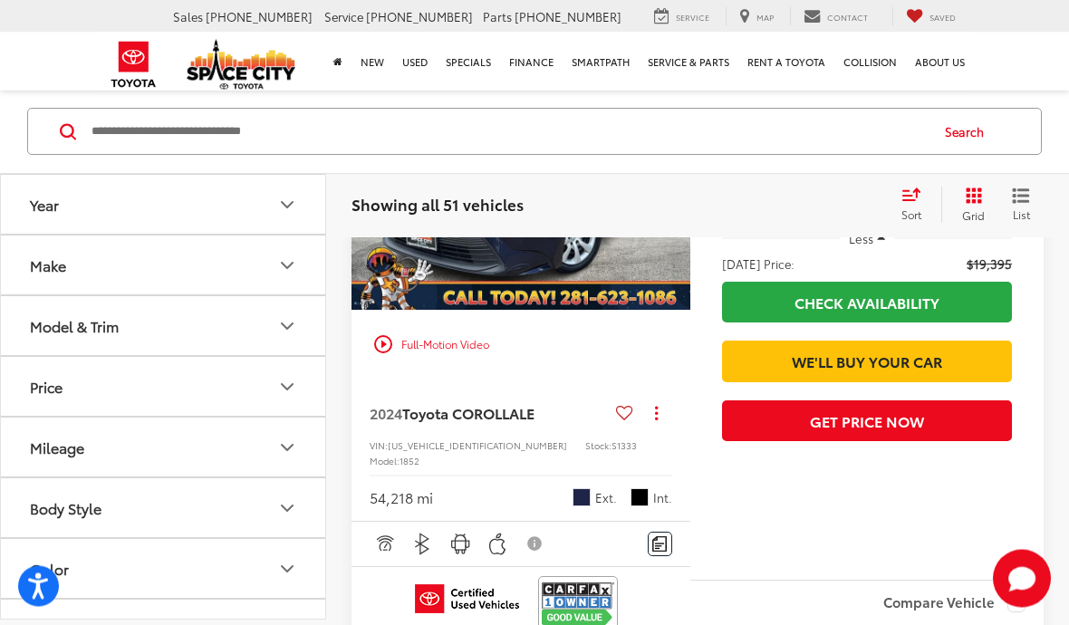
scroll to position [293, 0]
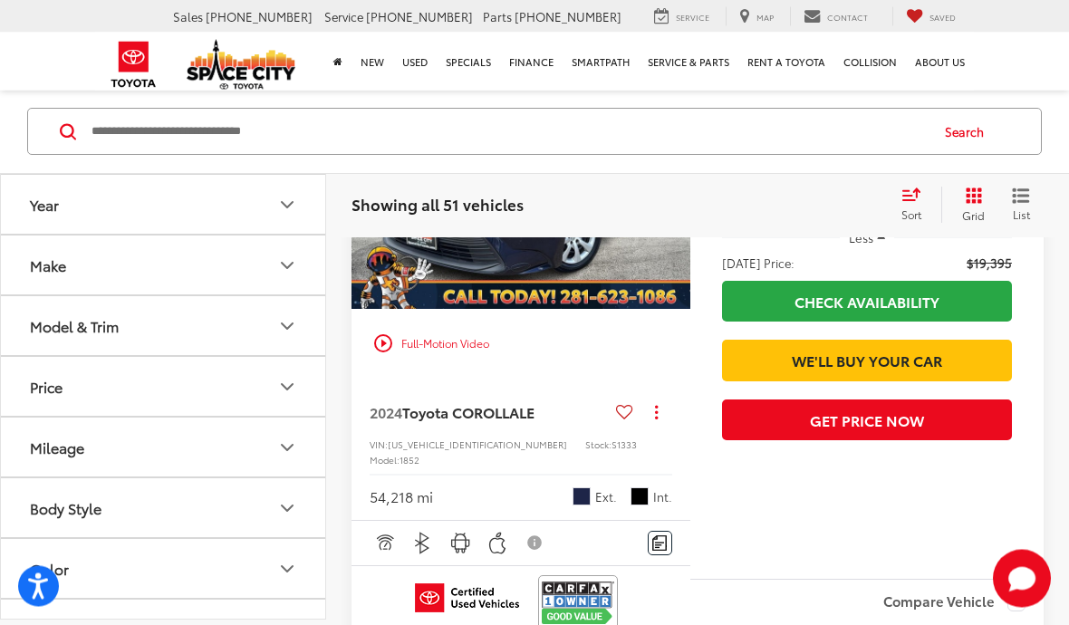
click at [281, 331] on icon "Model & Trim" at bounding box center [287, 326] width 22 height 22
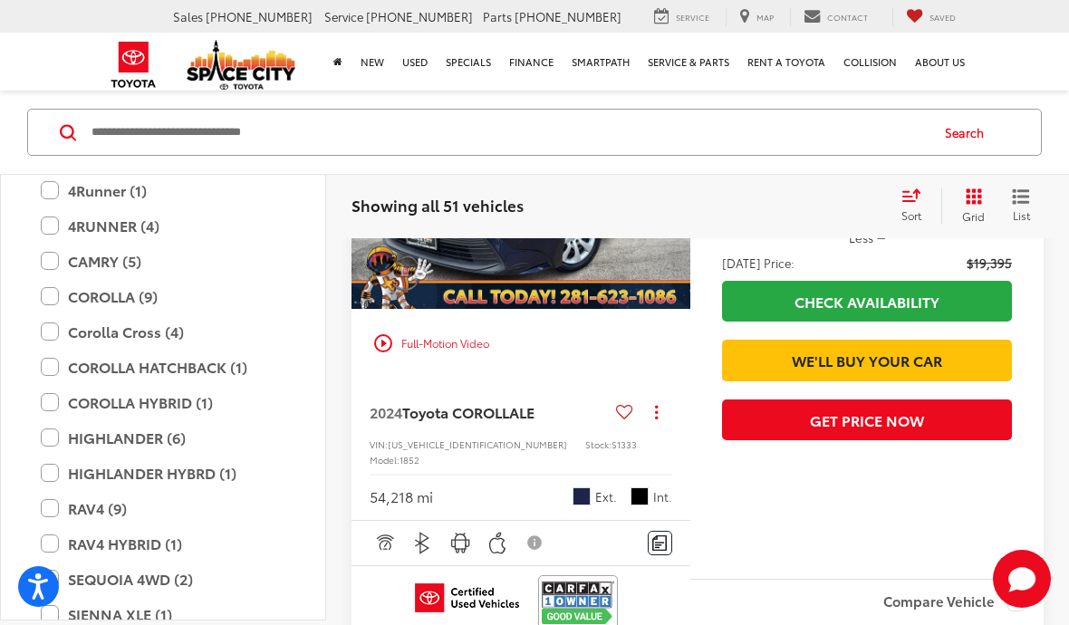
scroll to position [180, 0]
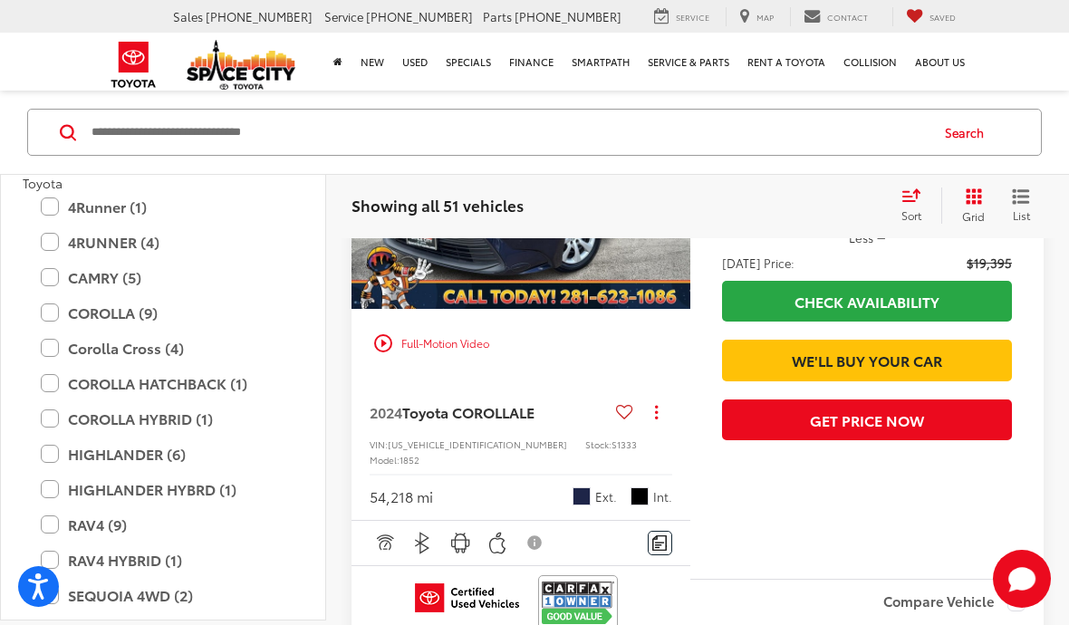
click at [87, 280] on label "CAMRY (5)" at bounding box center [163, 278] width 245 height 32
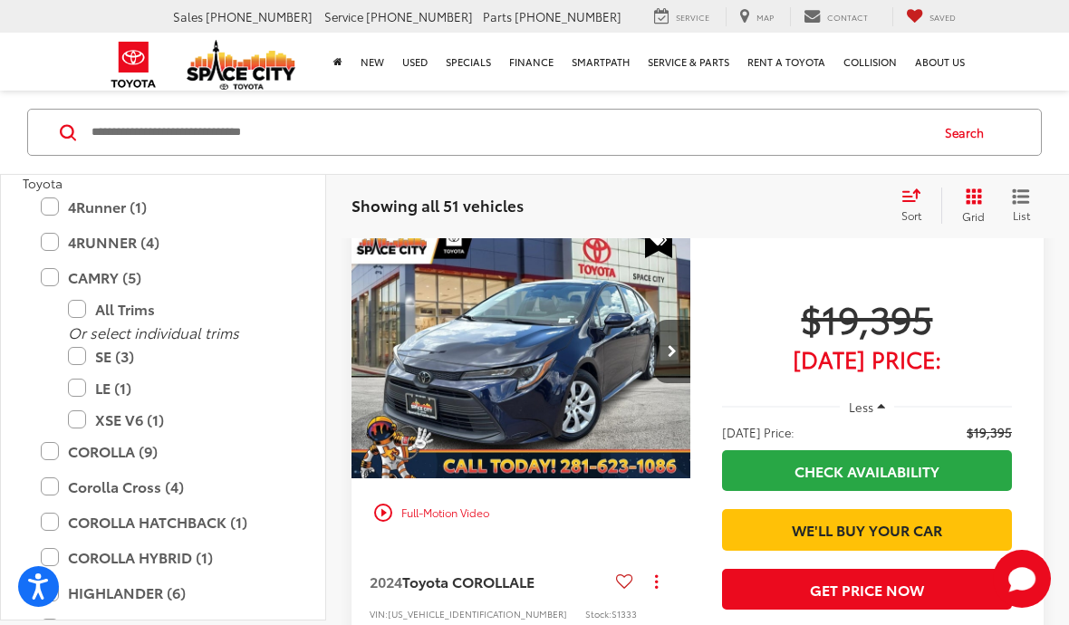
scroll to position [107, 0]
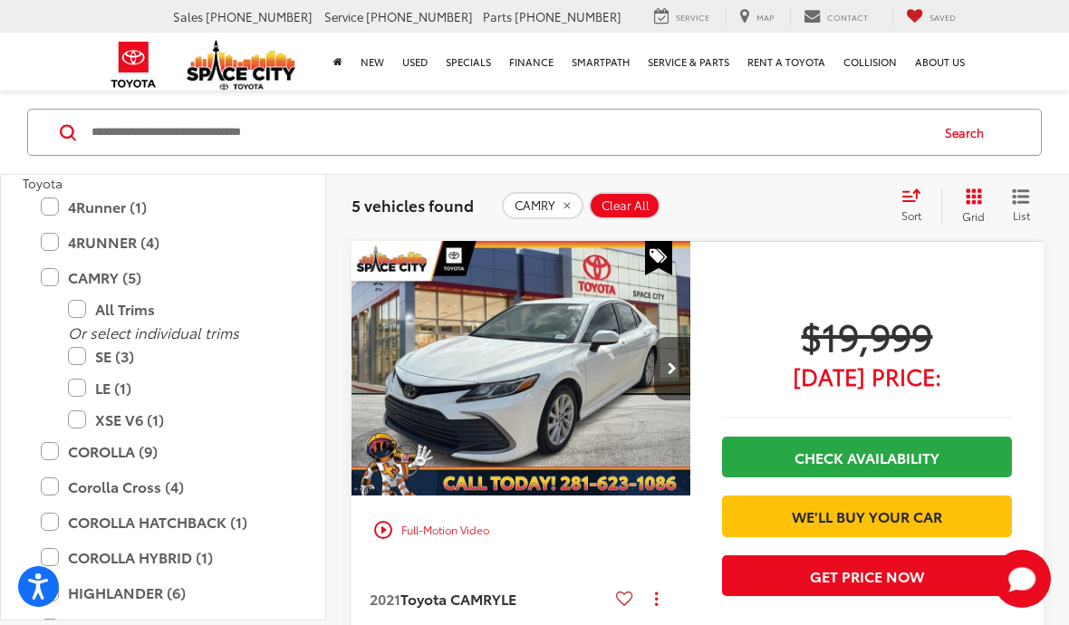
click at [72, 427] on label "XSE V6 (1)" at bounding box center [176, 420] width 217 height 32
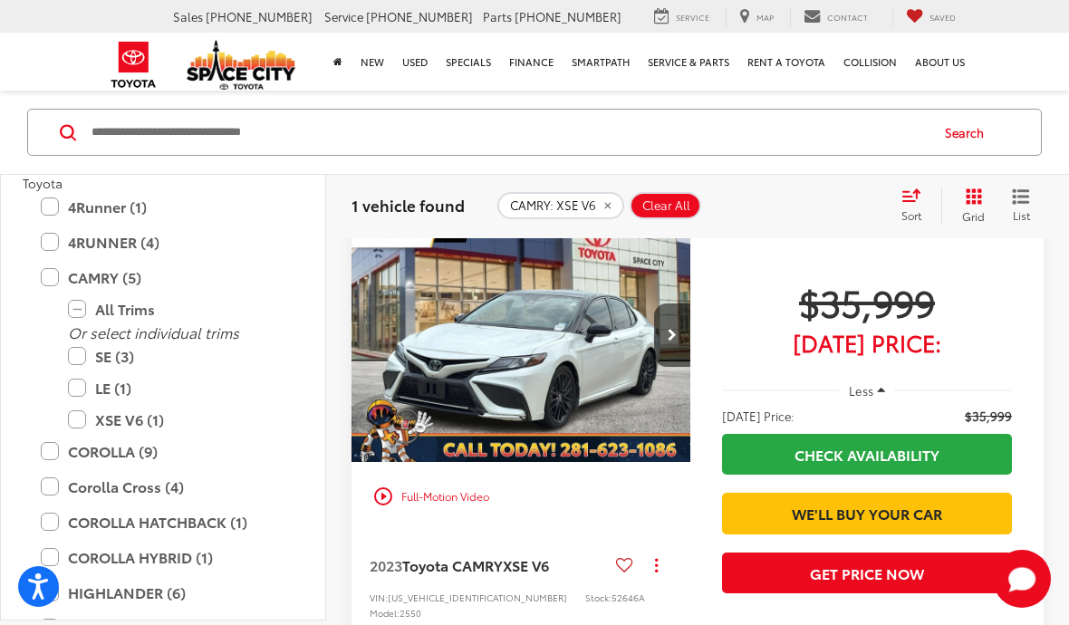
scroll to position [138, 0]
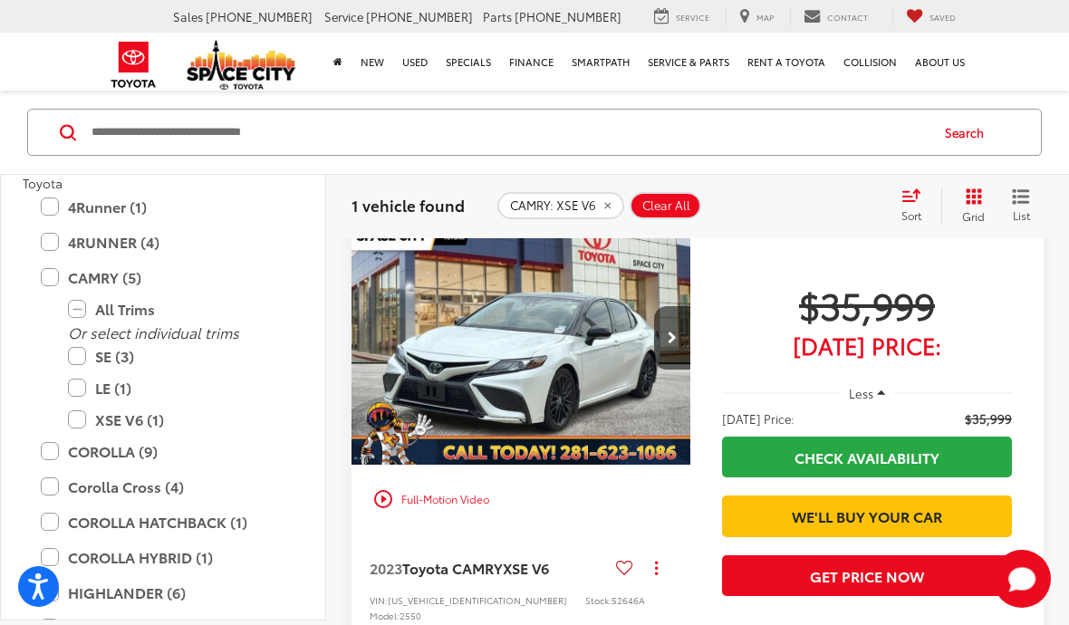
click at [463, 323] on img "2023 Toyota CAMRY XSE V6 0" at bounding box center [522, 338] width 342 height 256
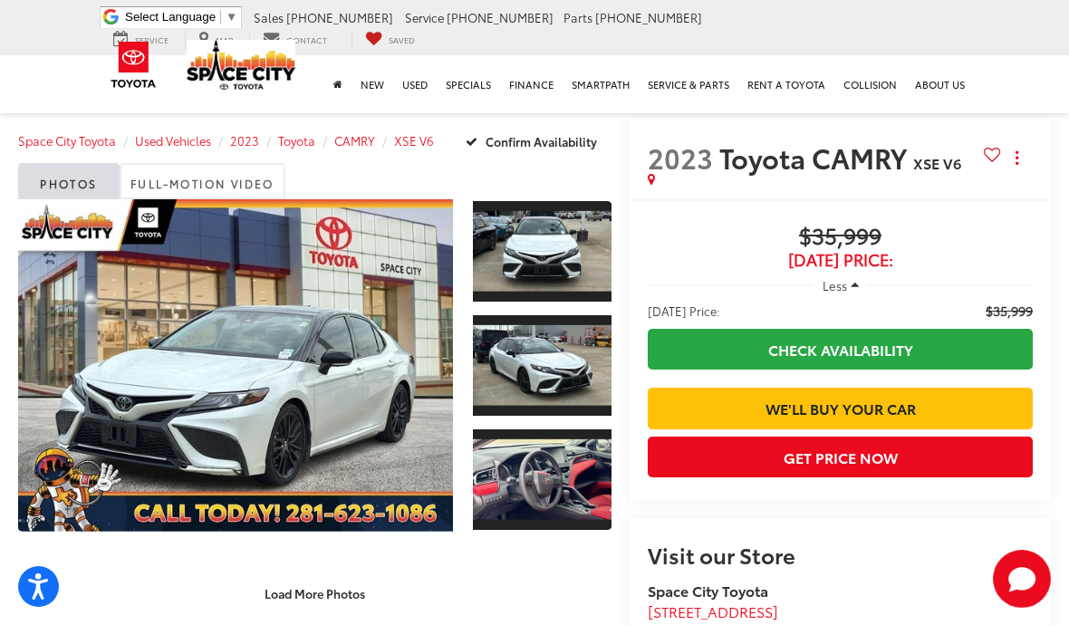
click at [215, 367] on link "Expand Photo 0" at bounding box center [235, 365] width 435 height 333
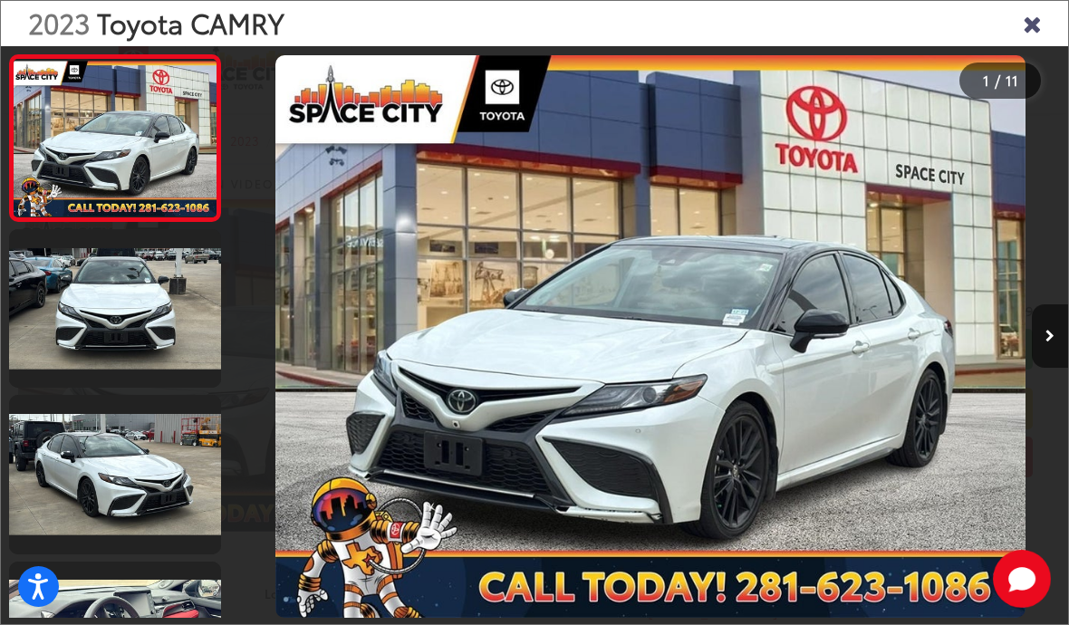
click at [1046, 343] on icon "Next image" at bounding box center [1050, 336] width 9 height 13
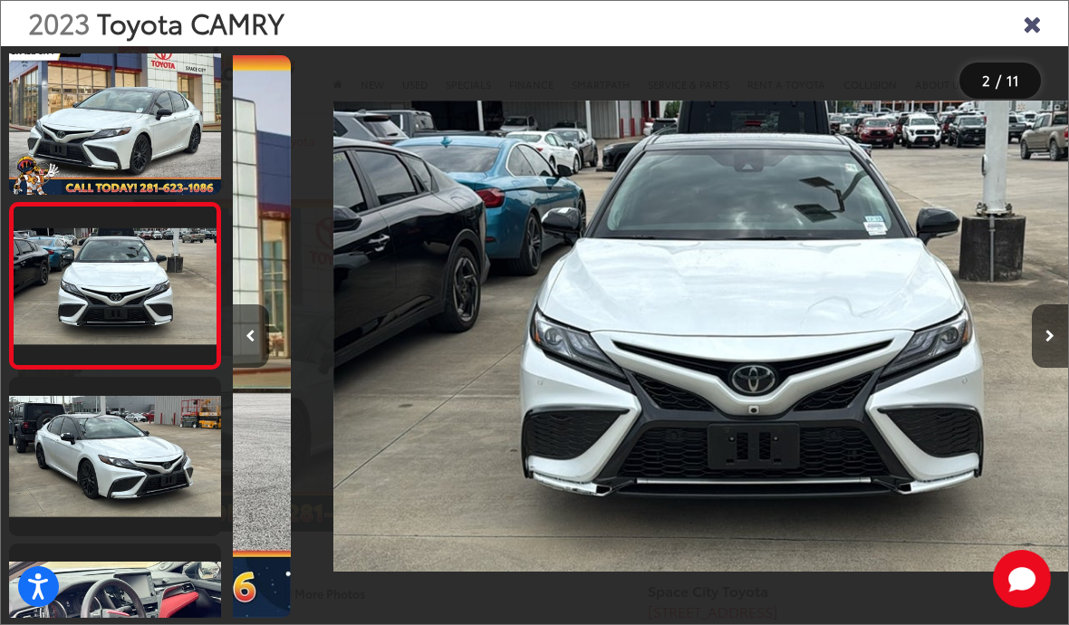
scroll to position [21, 0]
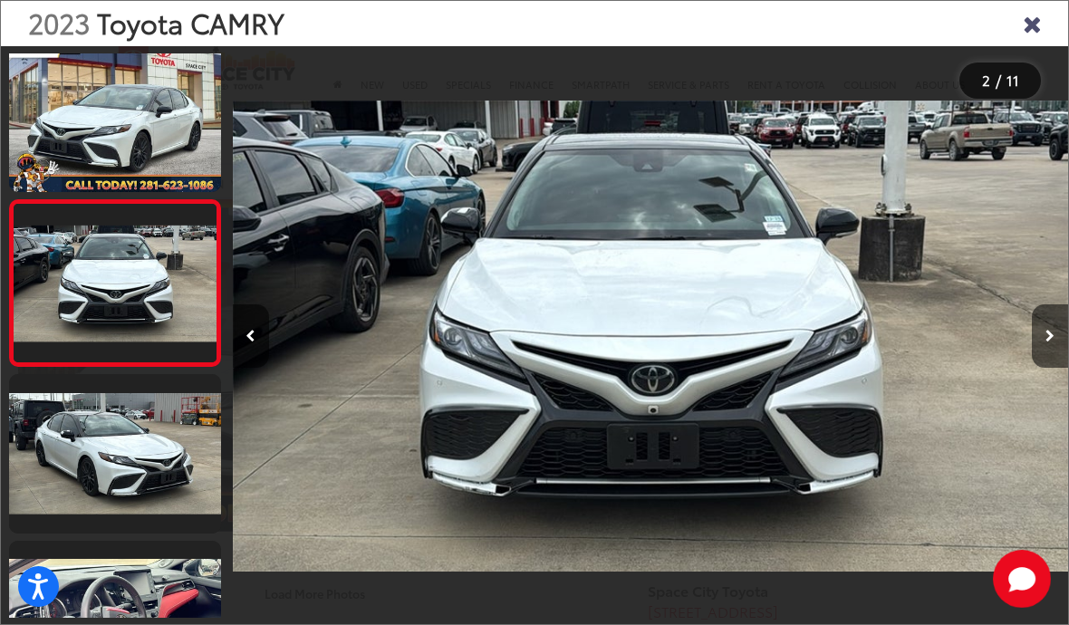
click at [1051, 366] on button "Next image" at bounding box center [1050, 335] width 36 height 63
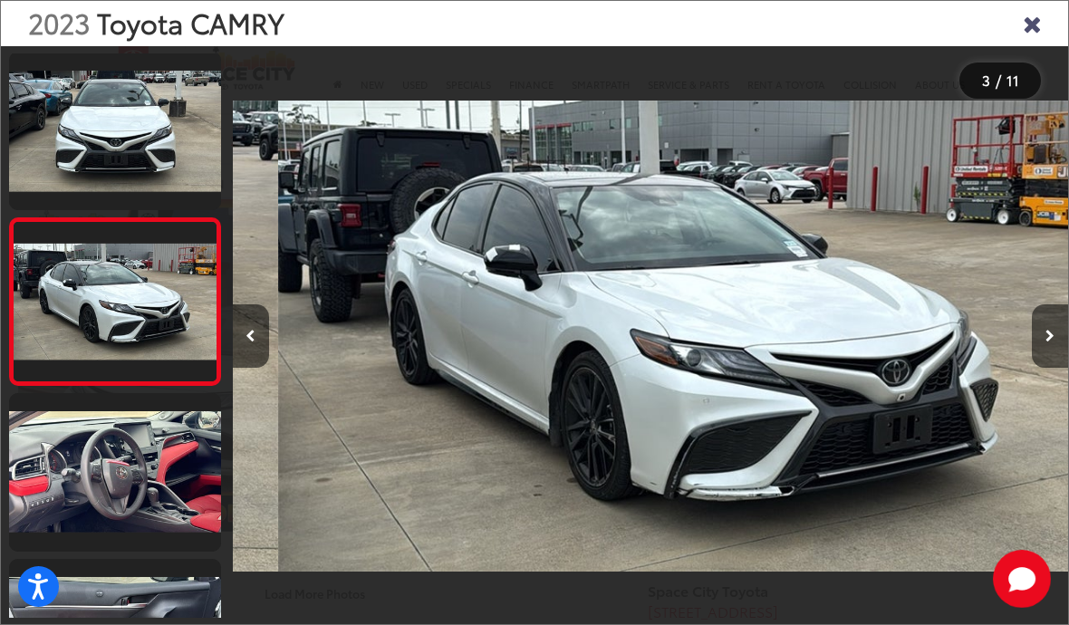
scroll to position [0, 1672]
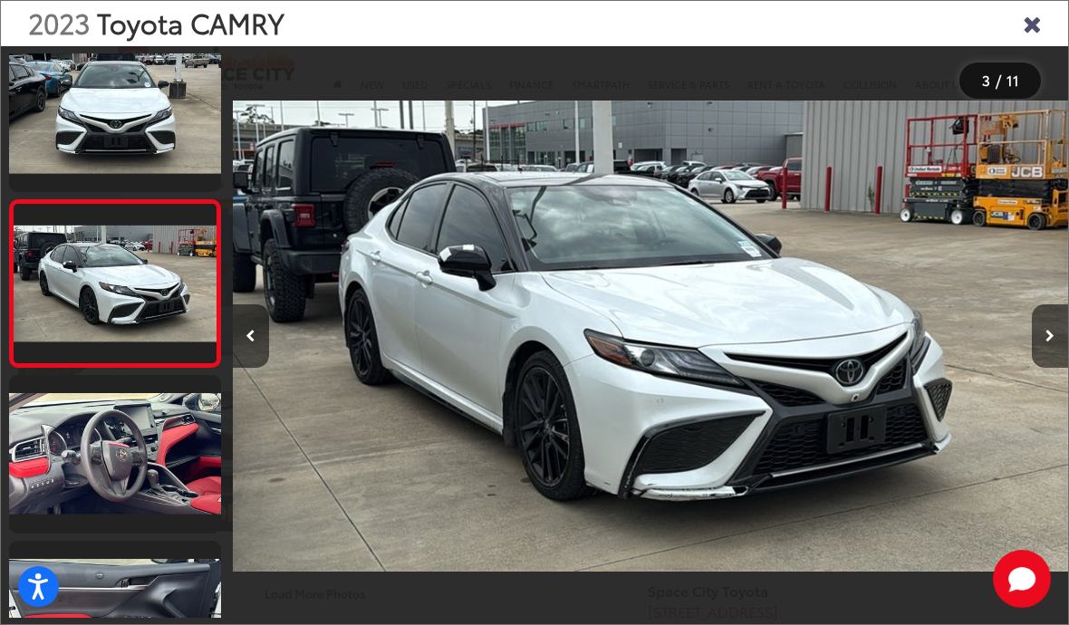
click at [1045, 368] on button "Next image" at bounding box center [1050, 335] width 36 height 63
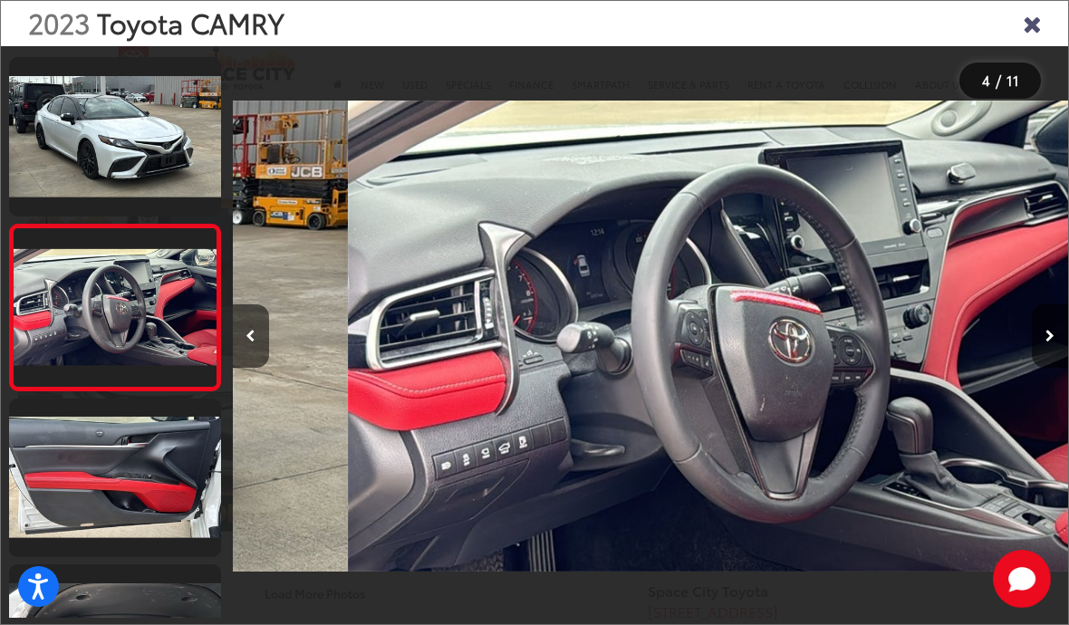
scroll to position [353, 0]
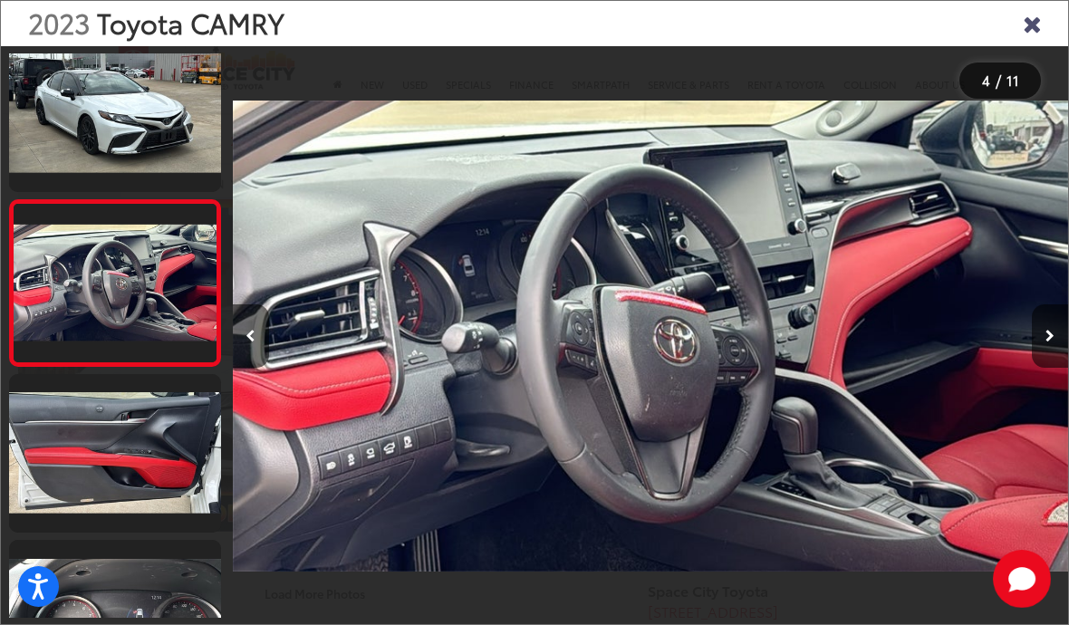
click at [1033, 368] on button "Next image" at bounding box center [1050, 335] width 36 height 63
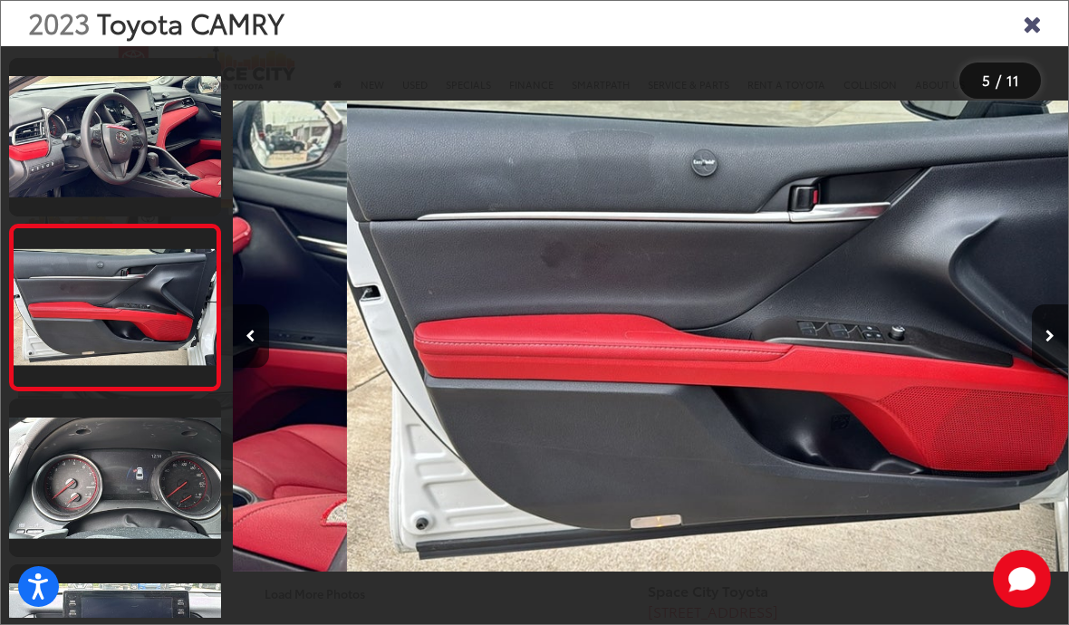
scroll to position [0, 3344]
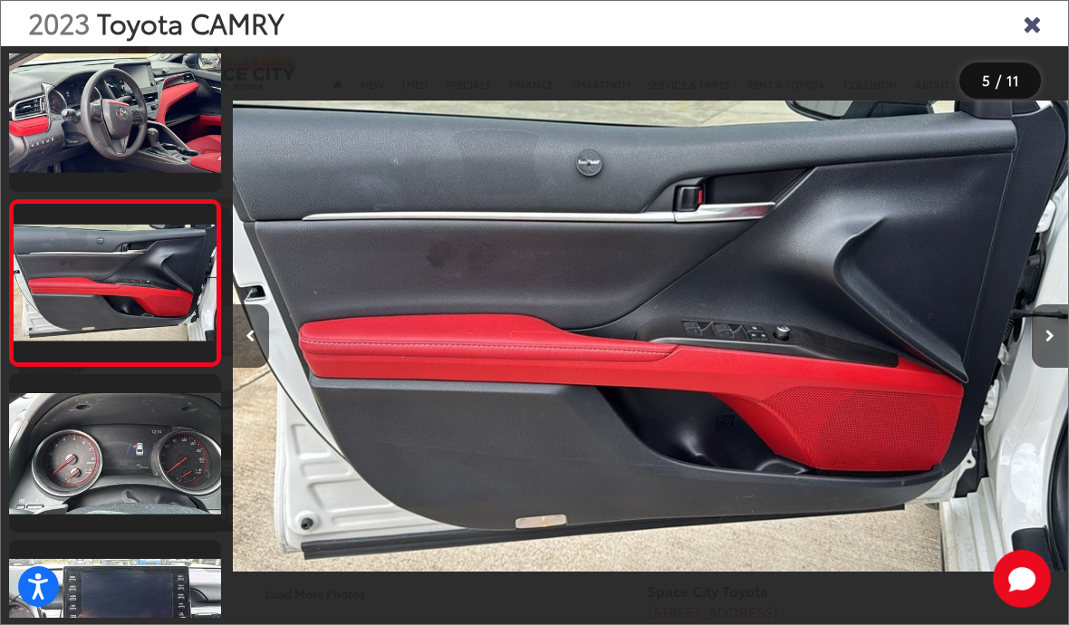
click at [1029, 26] on icon "Close gallery" at bounding box center [1032, 23] width 18 height 24
